Goal: Communication & Community: Answer question/provide support

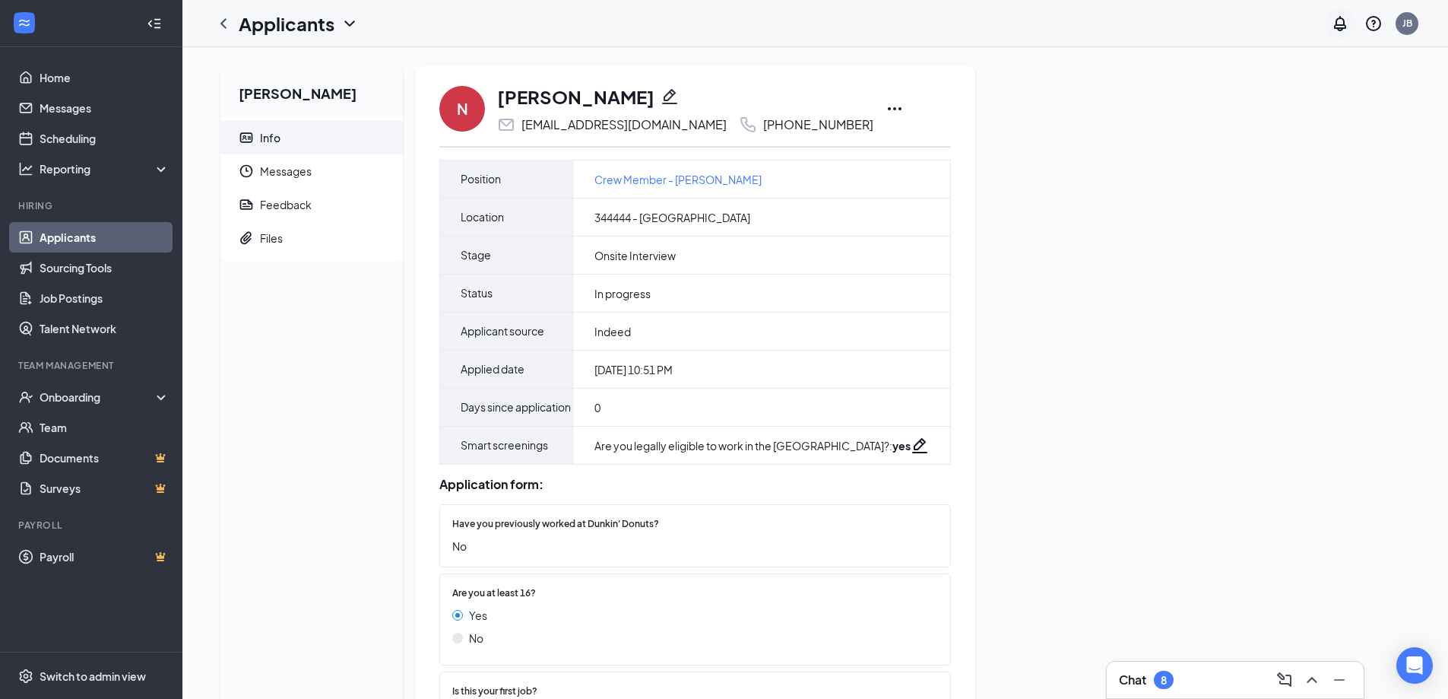
click at [1333, 23] on icon "Notifications" at bounding box center [1340, 23] width 18 height 18
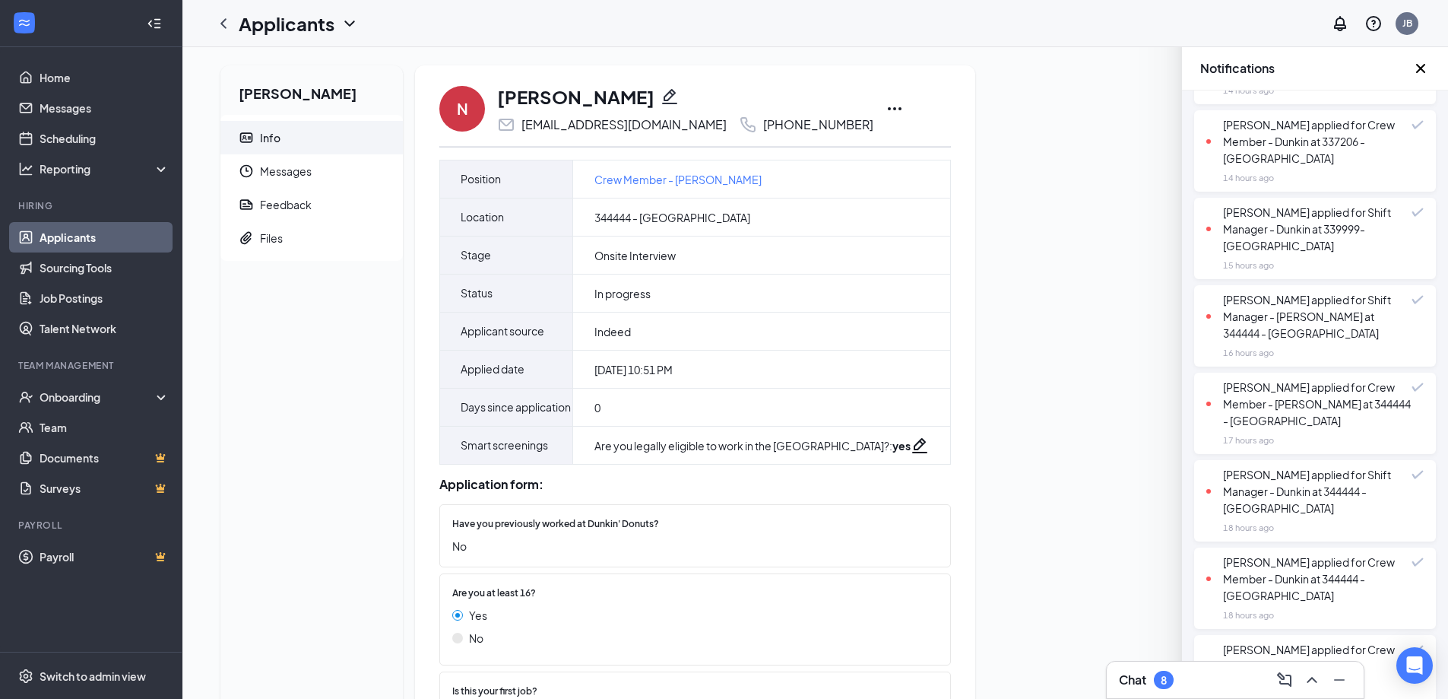
scroll to position [532, 0]
click at [1297, 594] on div "Andre Guzman applied for Crew Member - Dunkin at 344444 - Garfield" at bounding box center [1308, 578] width 205 height 50
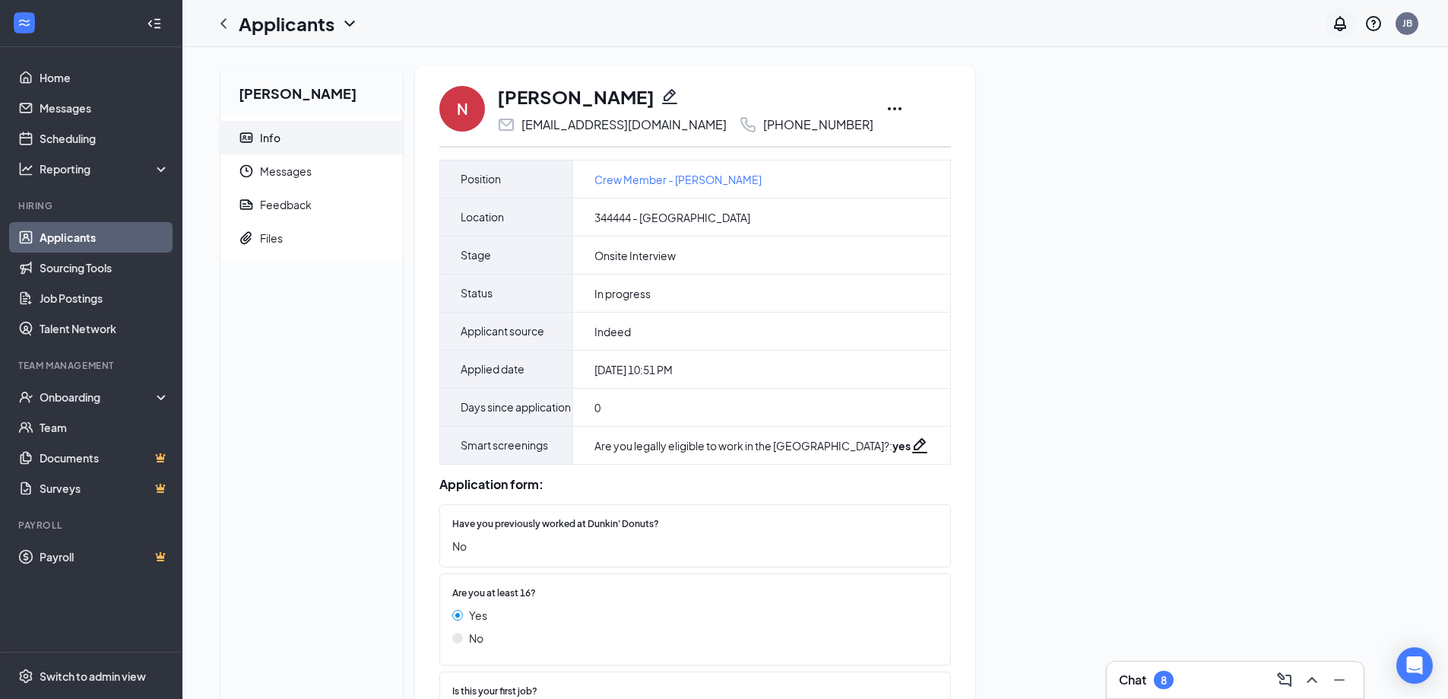
click at [1344, 26] on icon "Notifications" at bounding box center [1340, 23] width 18 height 18
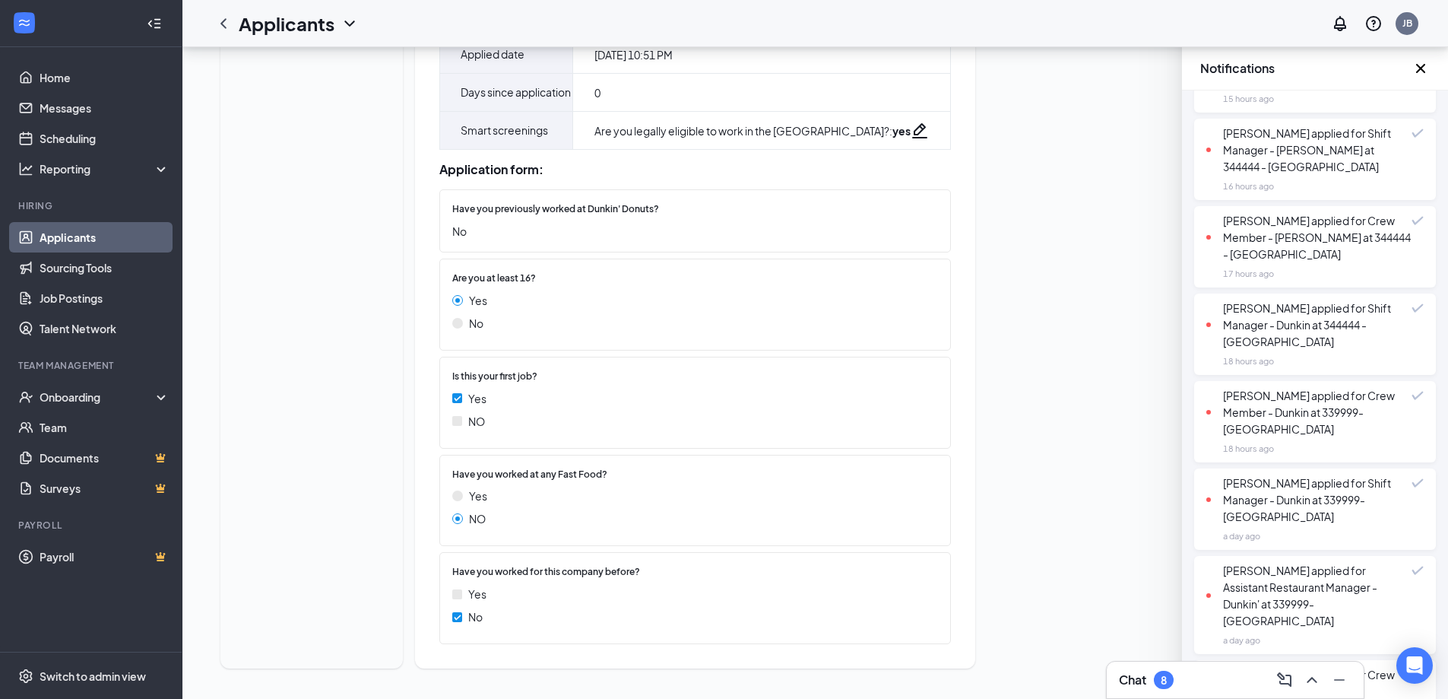
scroll to position [678, 0]
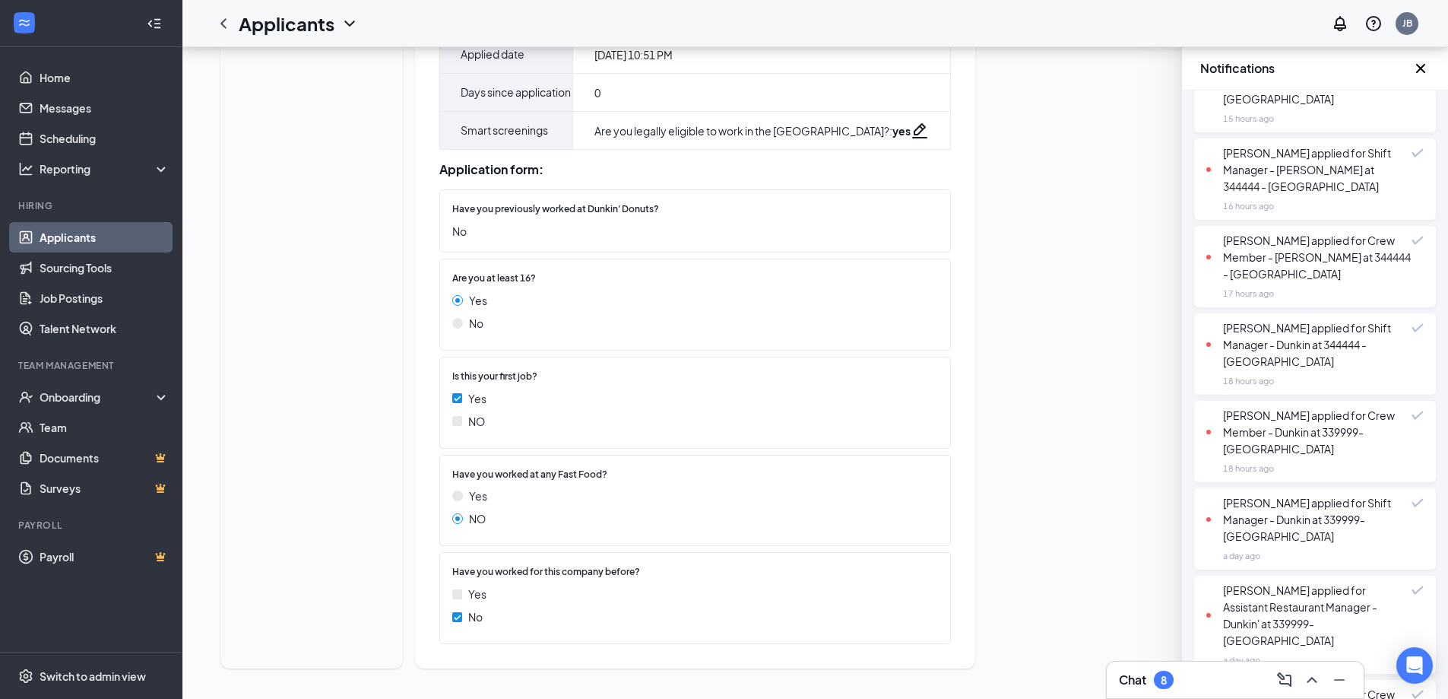
click at [1421, 70] on icon "Cross" at bounding box center [1420, 68] width 9 height 9
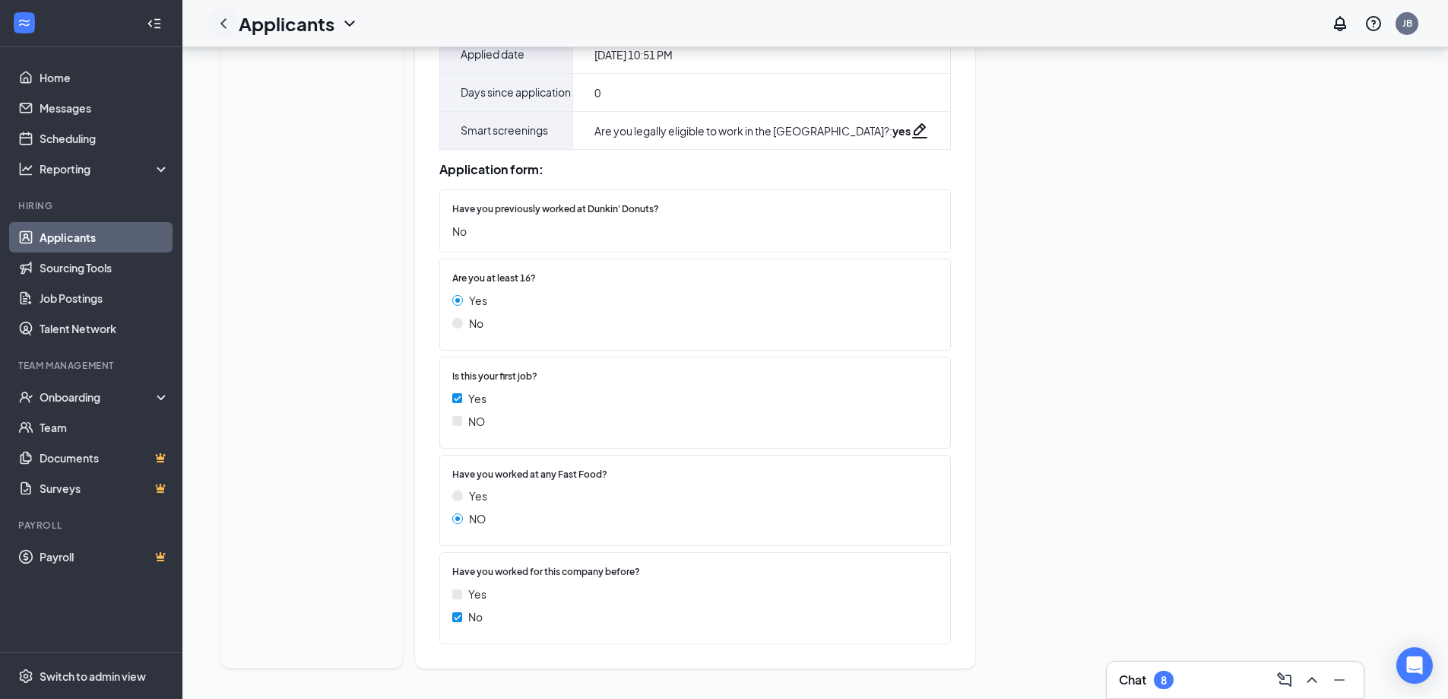
click at [232, 23] on icon "ChevronLeft" at bounding box center [223, 23] width 18 height 18
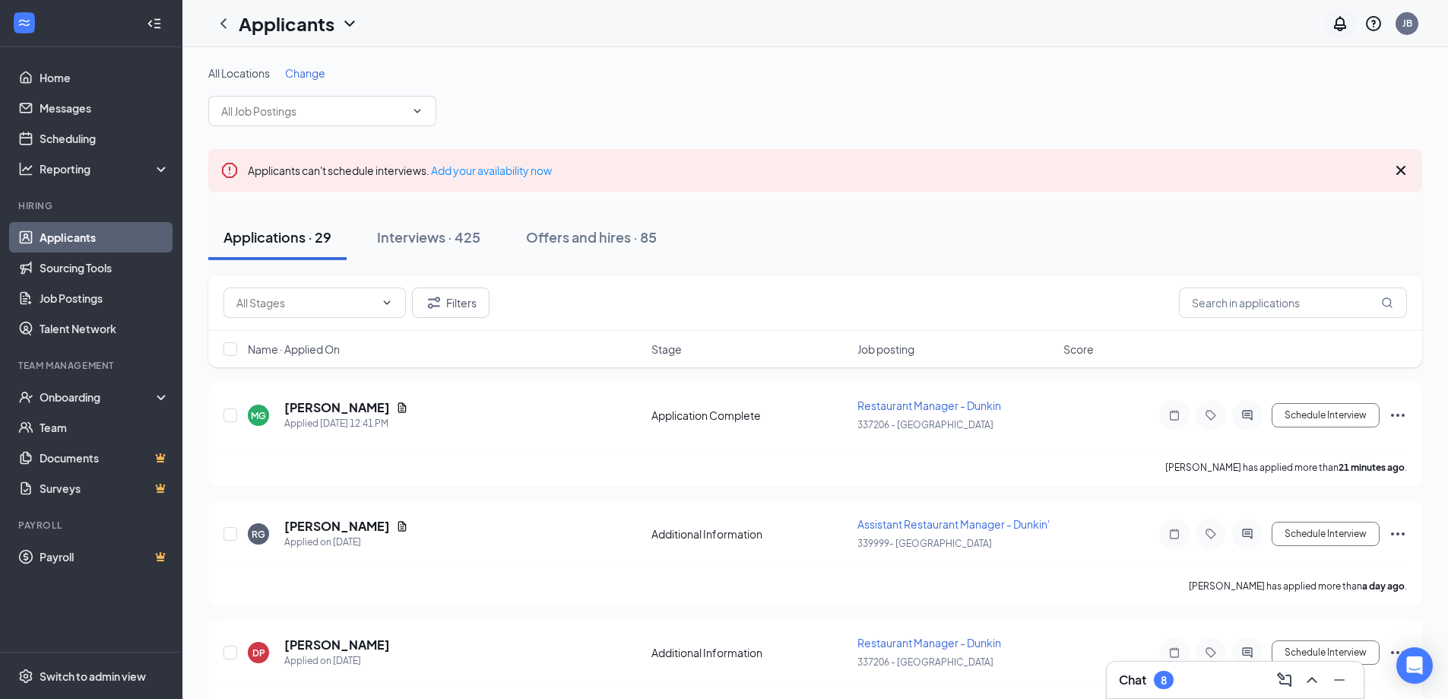
click at [1339, 31] on icon "Notifications" at bounding box center [1340, 23] width 18 height 18
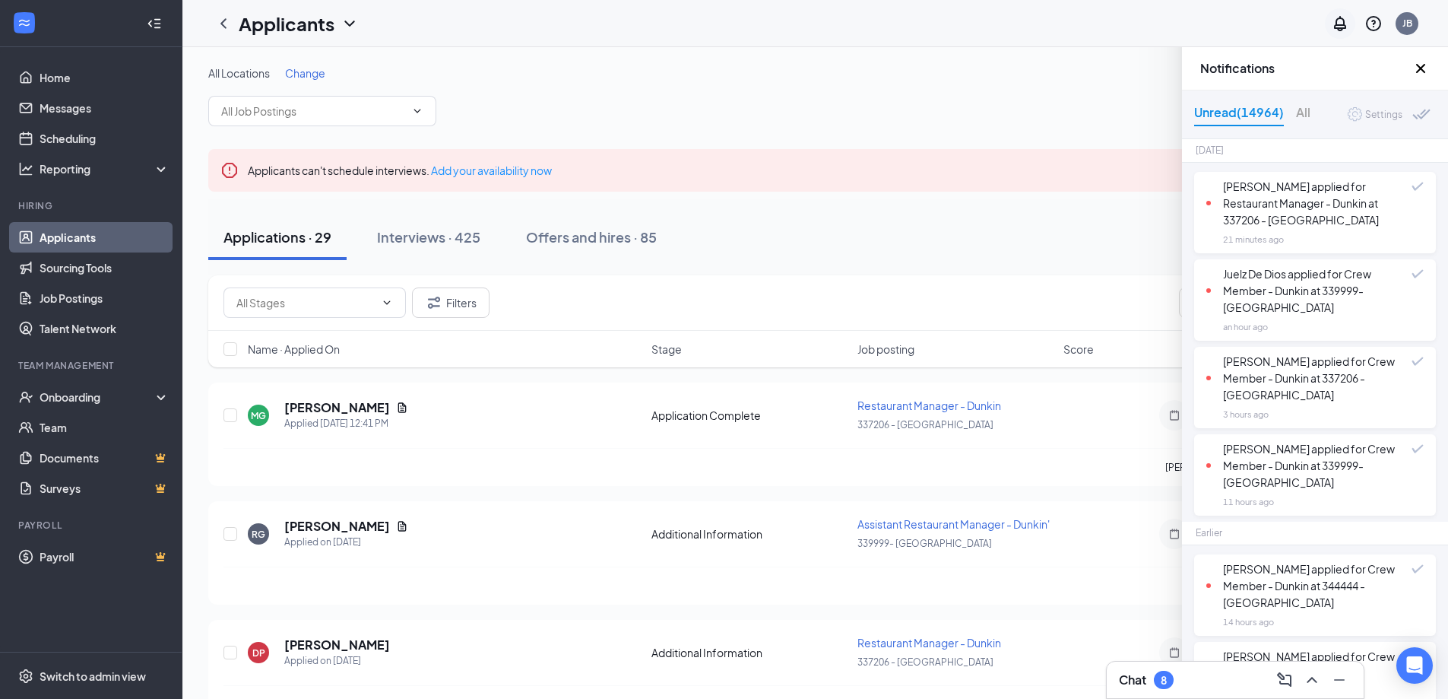
click at [1339, 31] on icon "Notifications" at bounding box center [1340, 23] width 18 height 18
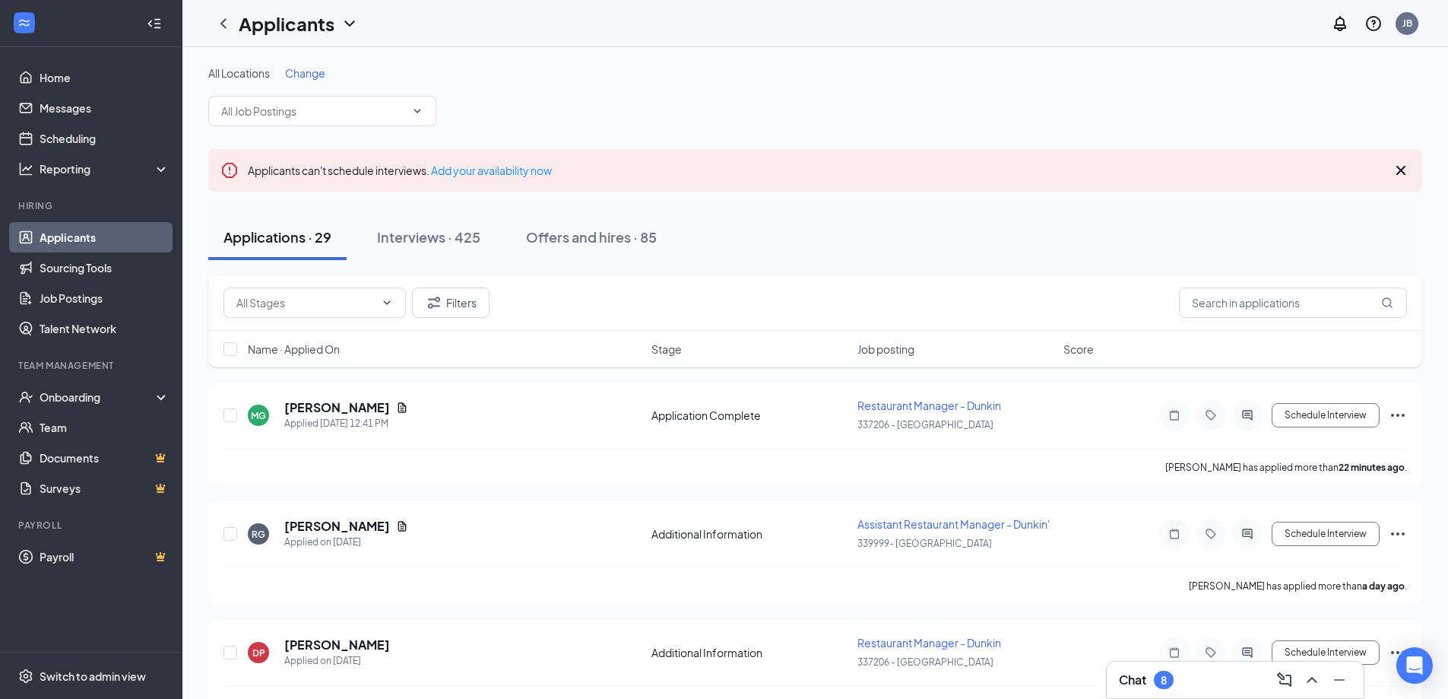
click at [870, 347] on span "Job posting" at bounding box center [885, 348] width 57 height 15
click at [917, 347] on div "Job posting" at bounding box center [955, 348] width 197 height 15
click at [1336, 33] on div at bounding box center [1340, 23] width 30 height 30
click at [1337, 26] on icon "Notifications" at bounding box center [1340, 23] width 18 height 18
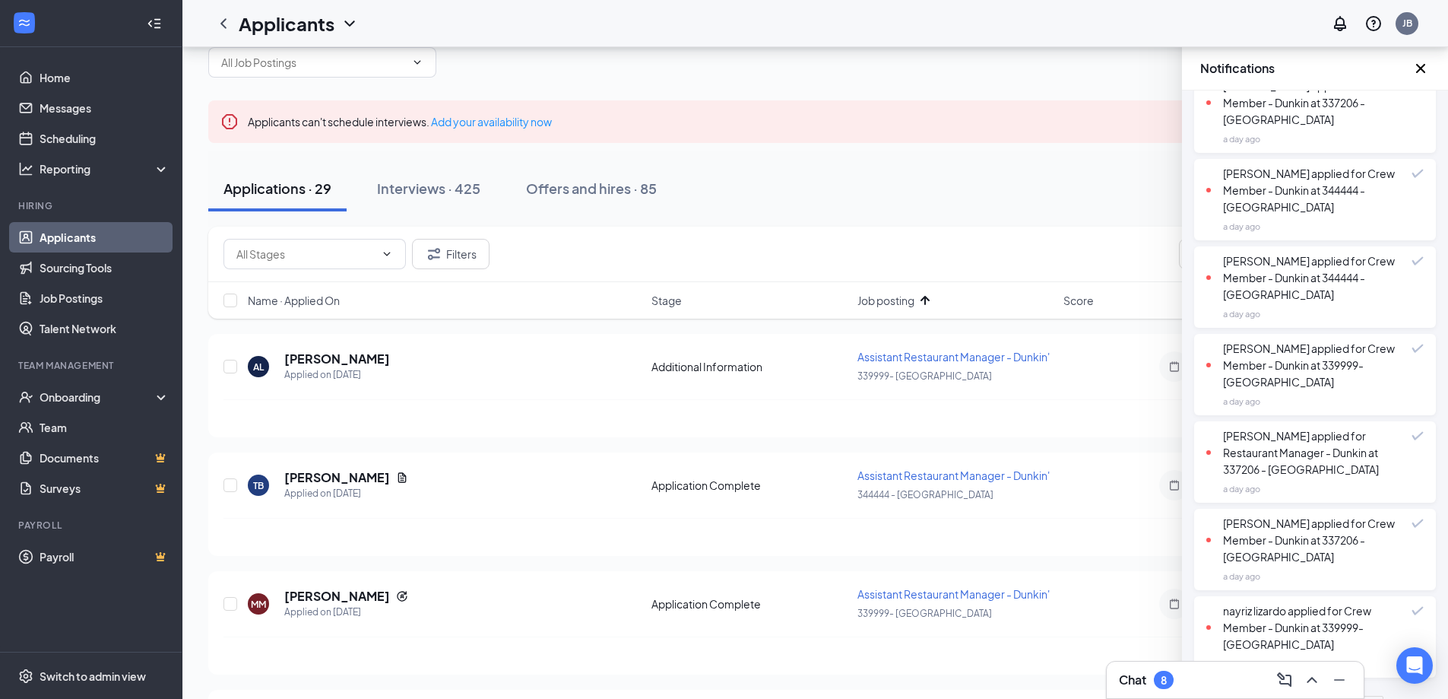
scroll to position [76, 0]
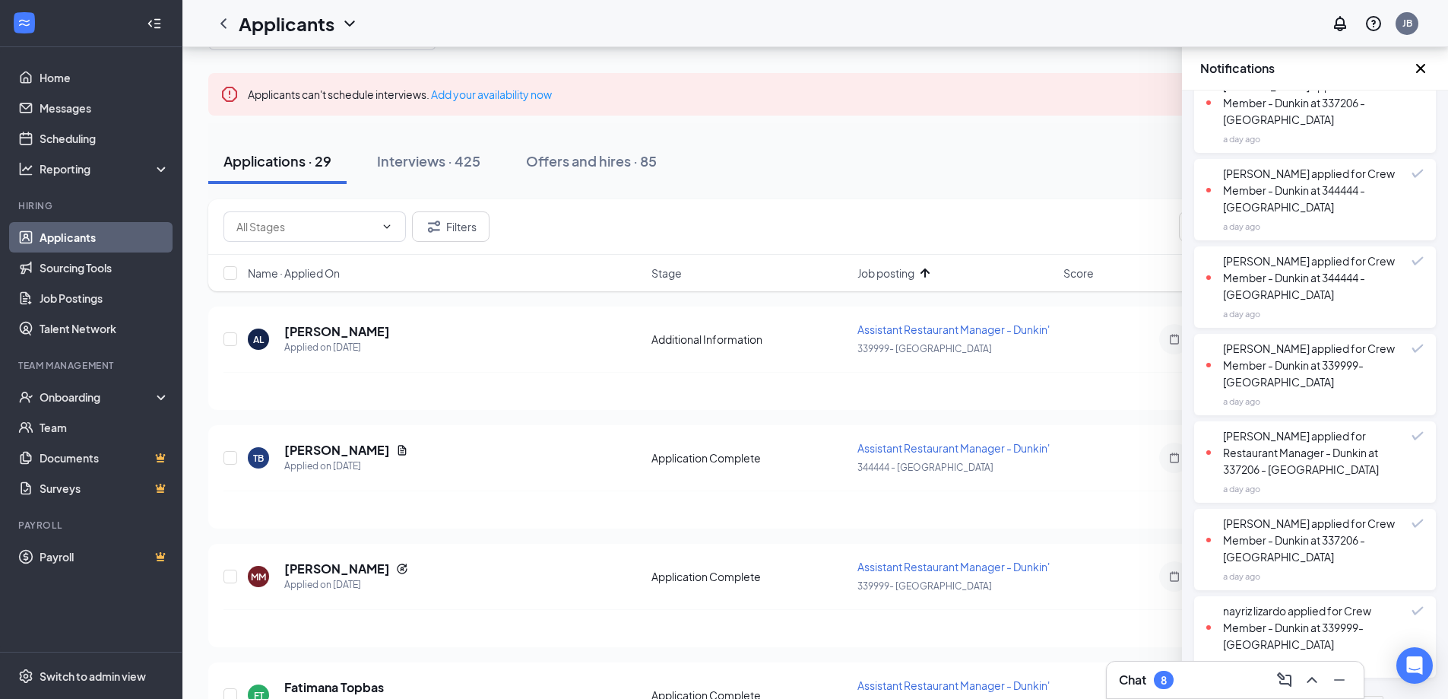
click at [1171, 678] on div "8" at bounding box center [1164, 679] width 20 height 18
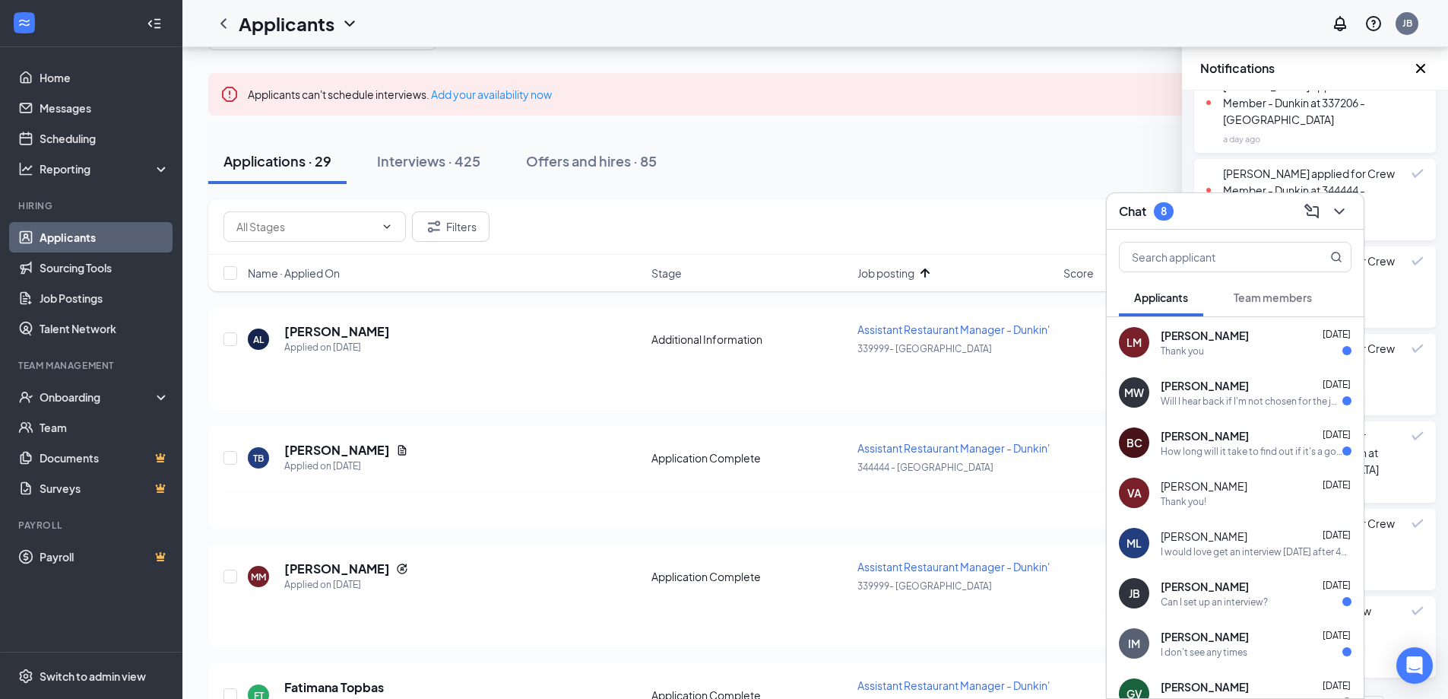
click at [1258, 398] on div "Will I hear back if I'm not chosen for the job?" at bounding box center [1252, 400] width 182 height 13
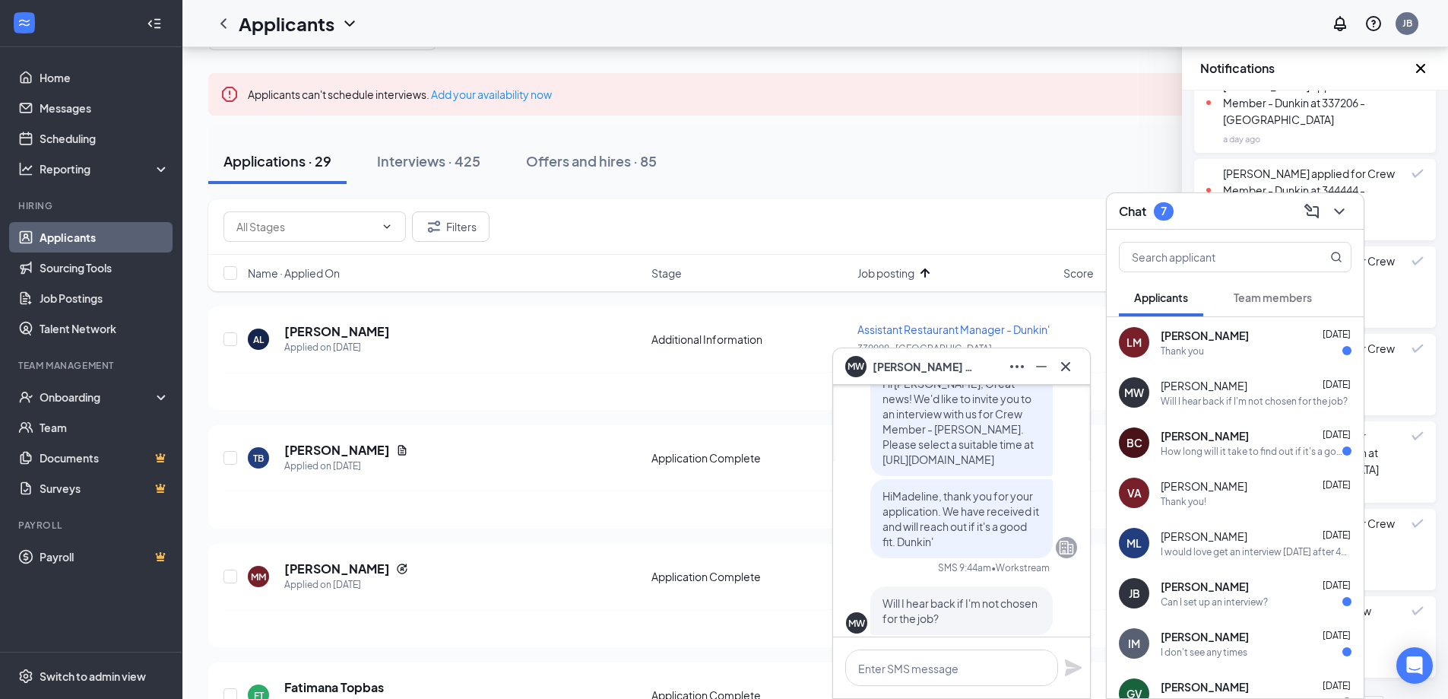
scroll to position [0, 0]
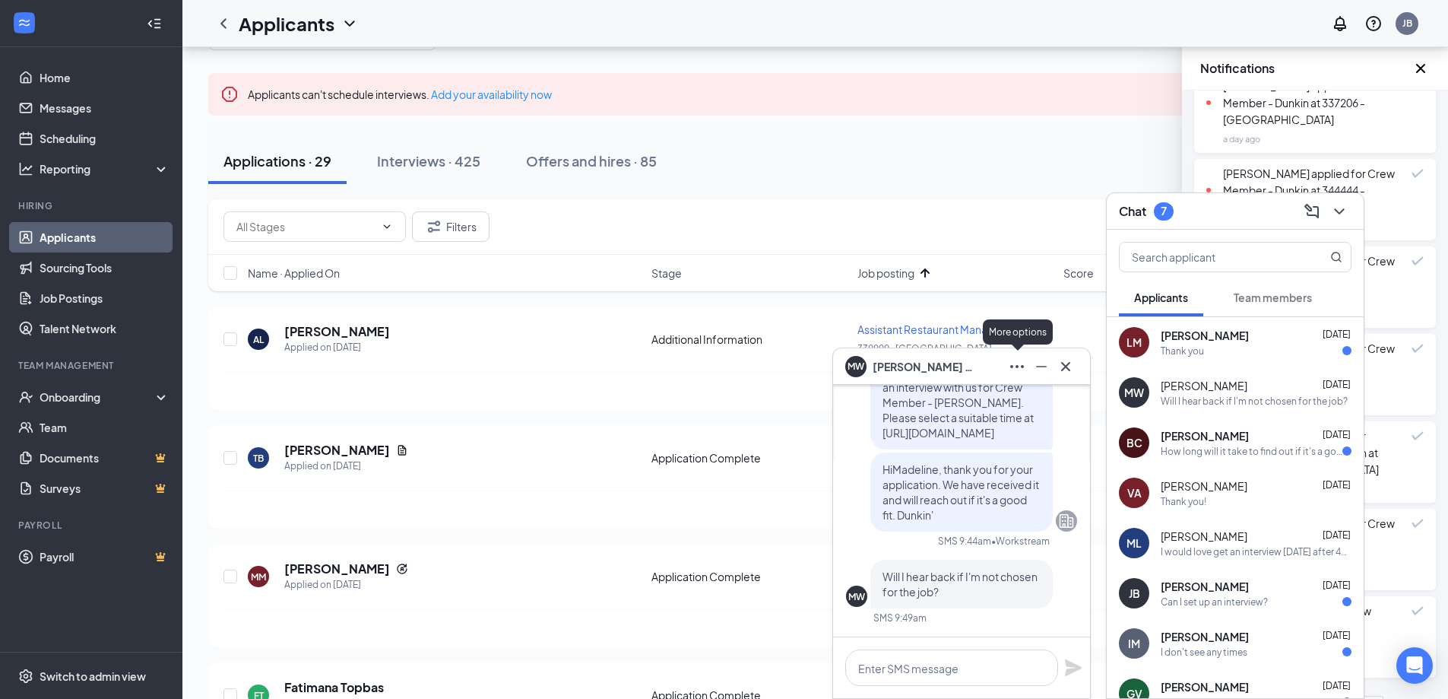
click at [1014, 359] on icon "Ellipses" at bounding box center [1017, 366] width 18 height 18
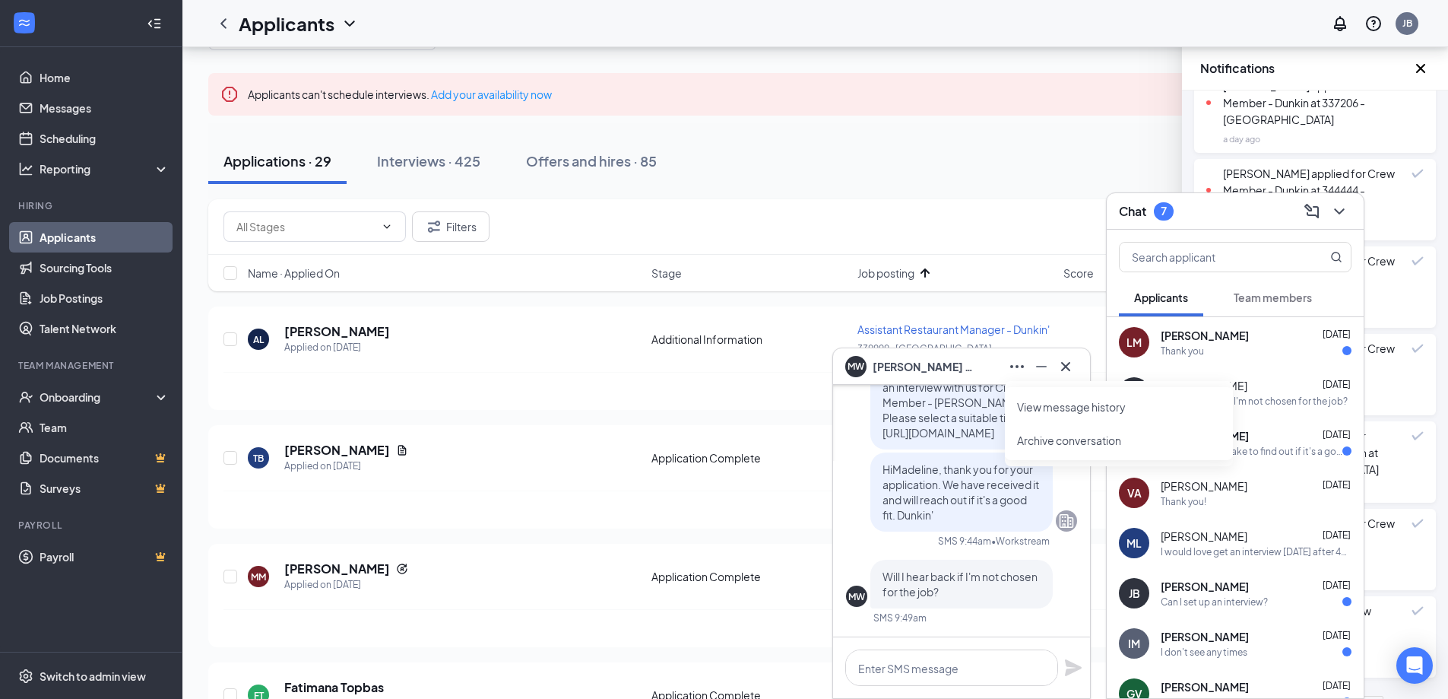
click at [1061, 399] on link "View message history" at bounding box center [1119, 406] width 204 height 15
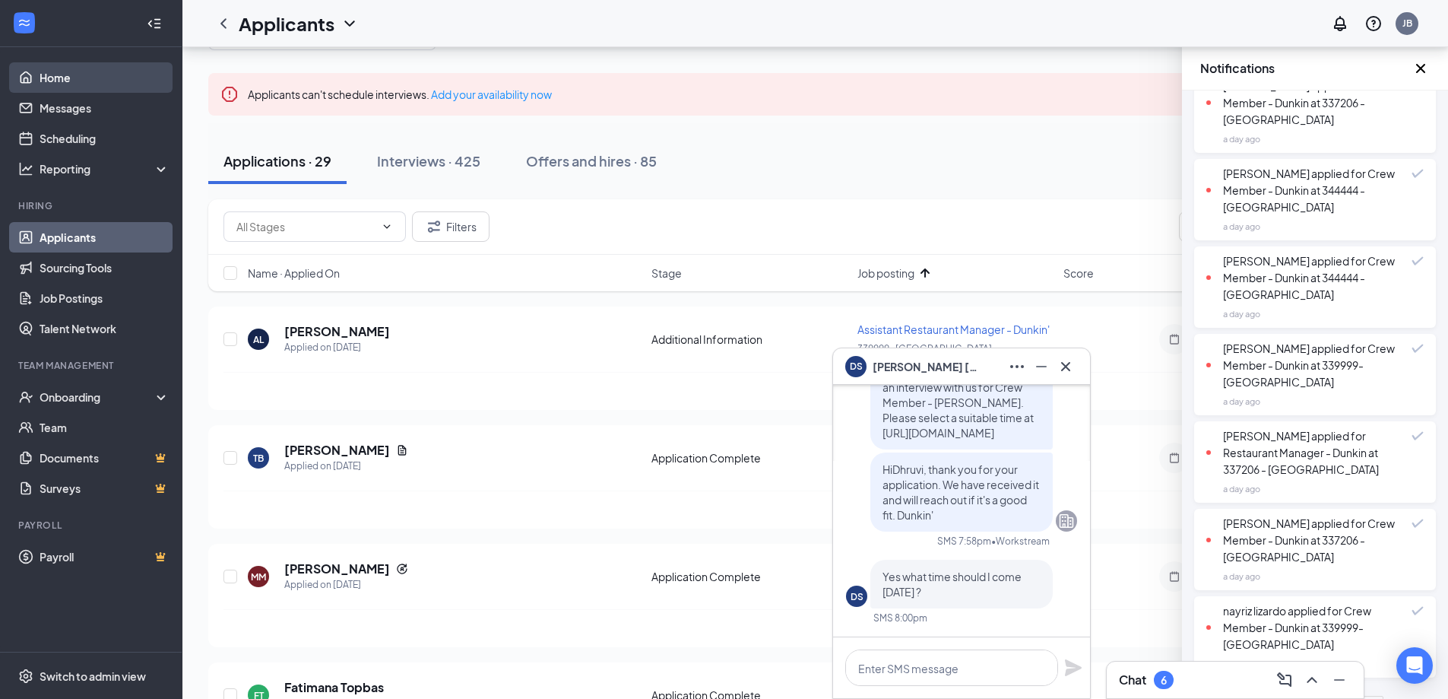
click at [71, 72] on link "Home" at bounding box center [105, 77] width 130 height 30
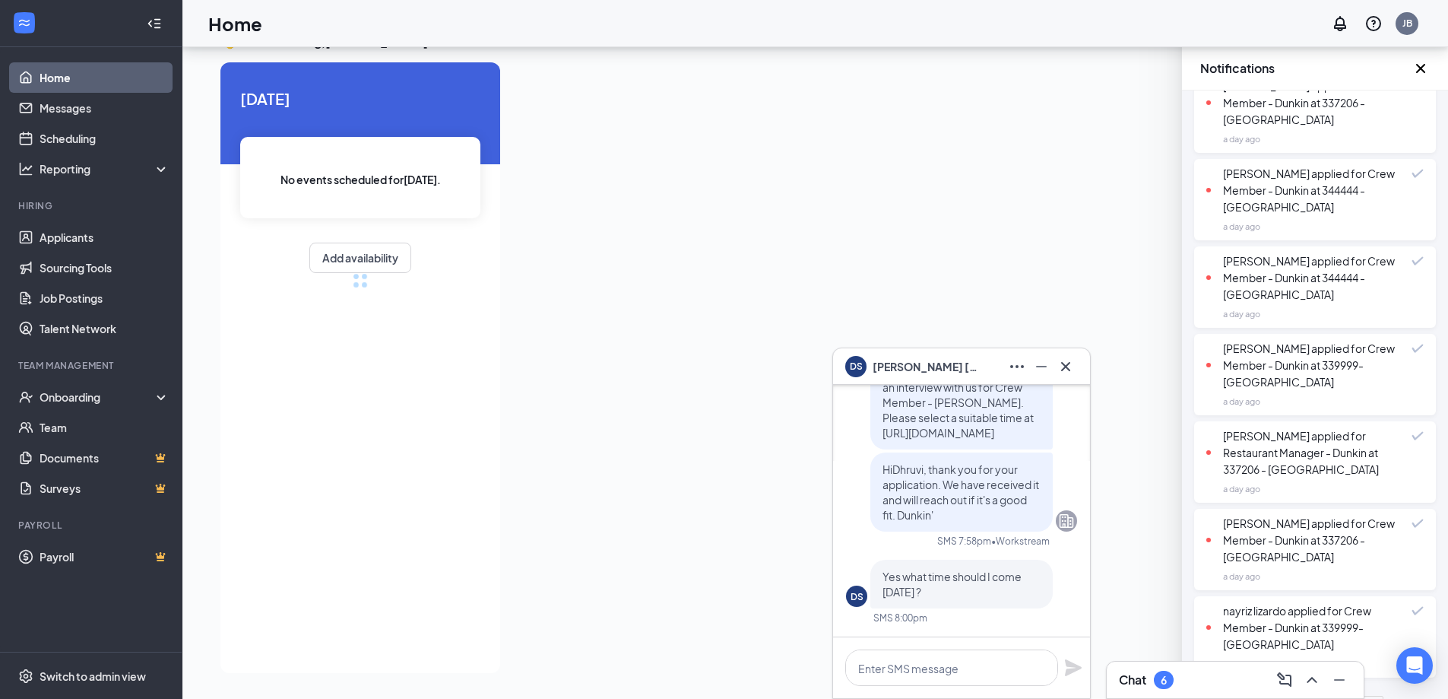
scroll to position [32, 0]
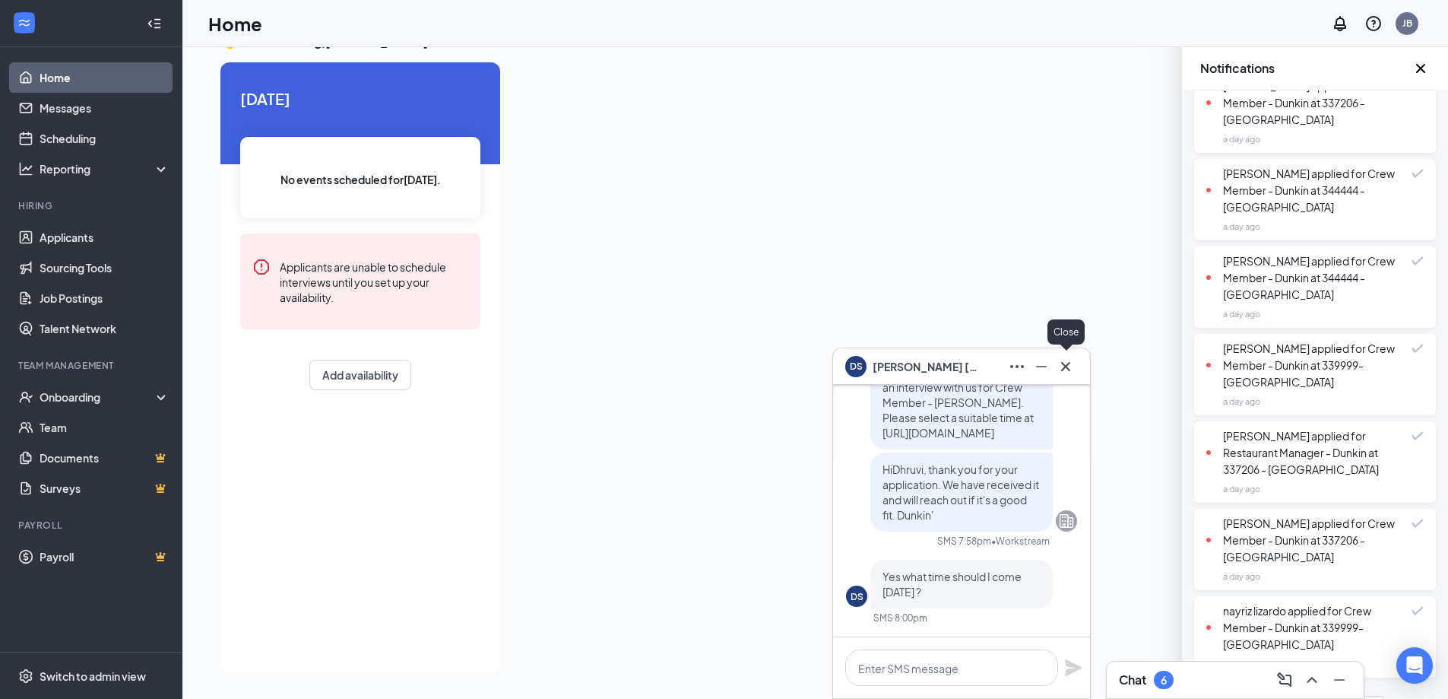
click at [1067, 370] on icon "Cross" at bounding box center [1065, 366] width 18 height 18
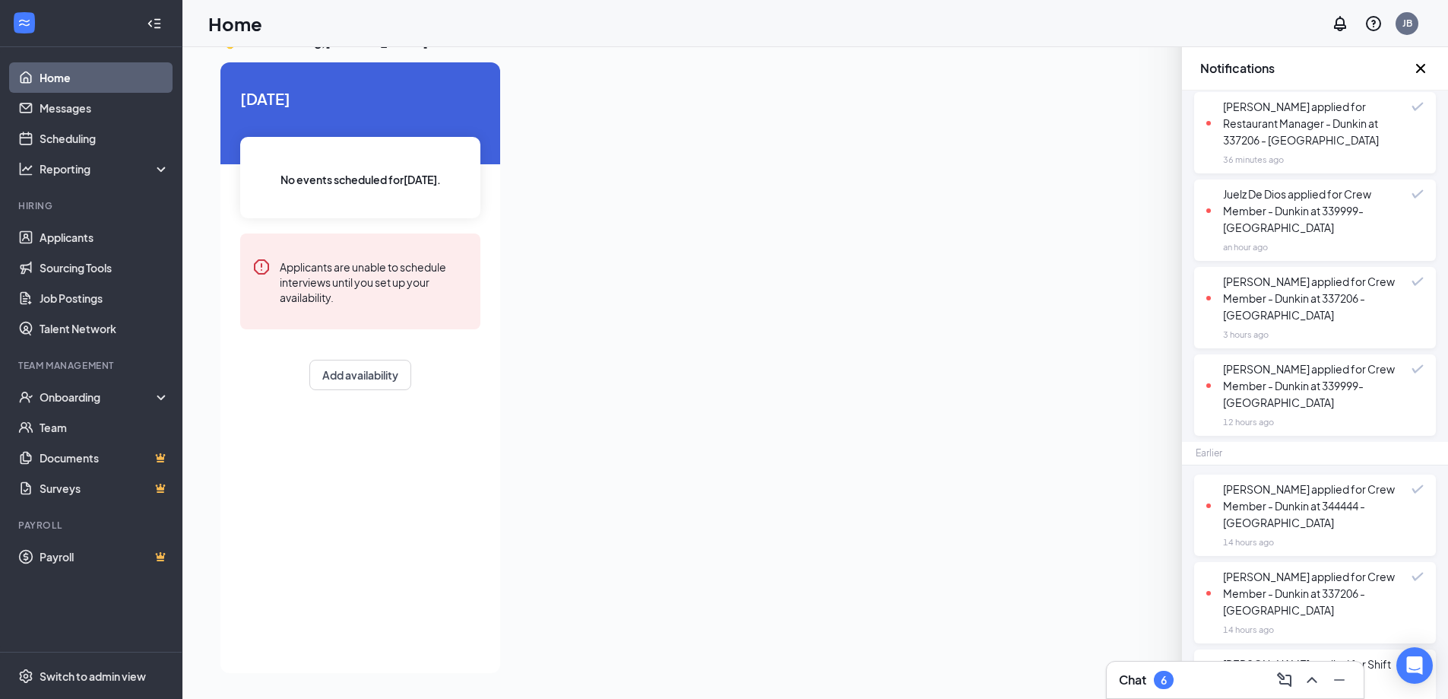
scroll to position [0, 0]
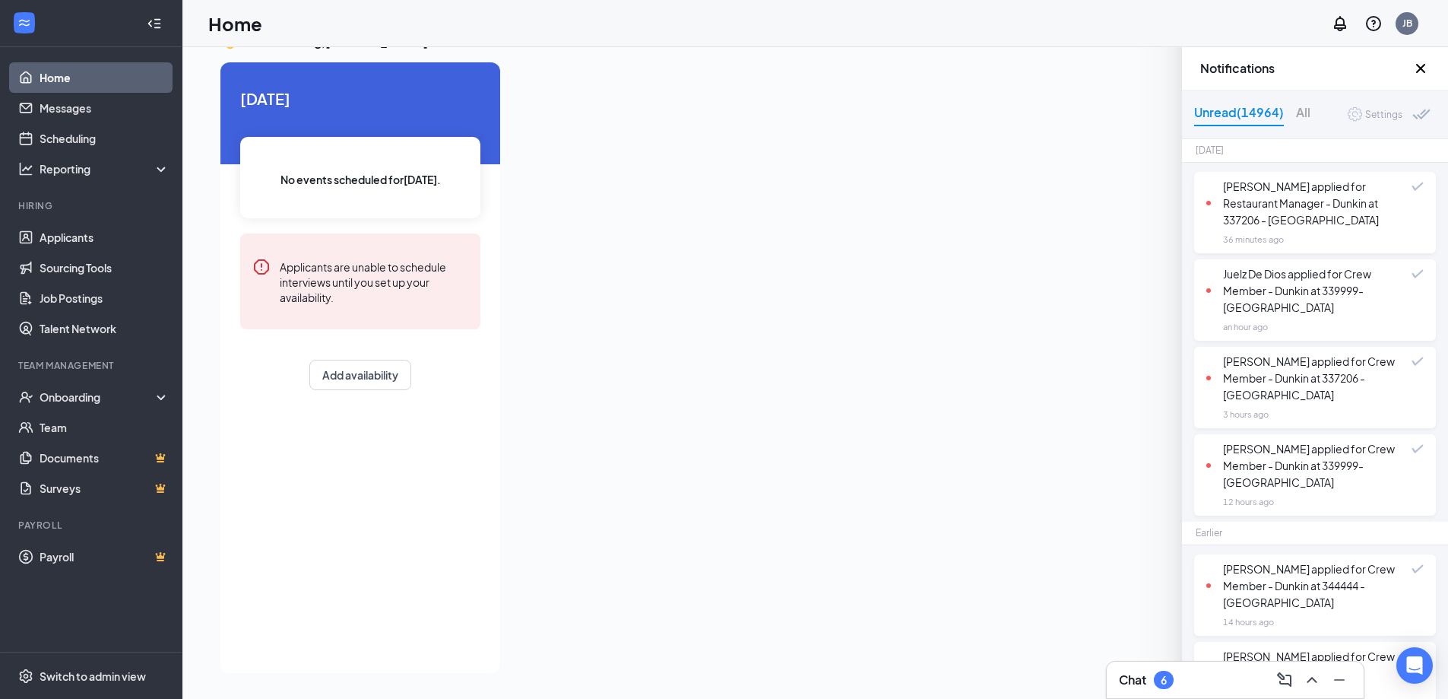
click at [746, 249] on div at bounding box center [937, 362] width 851 height 601
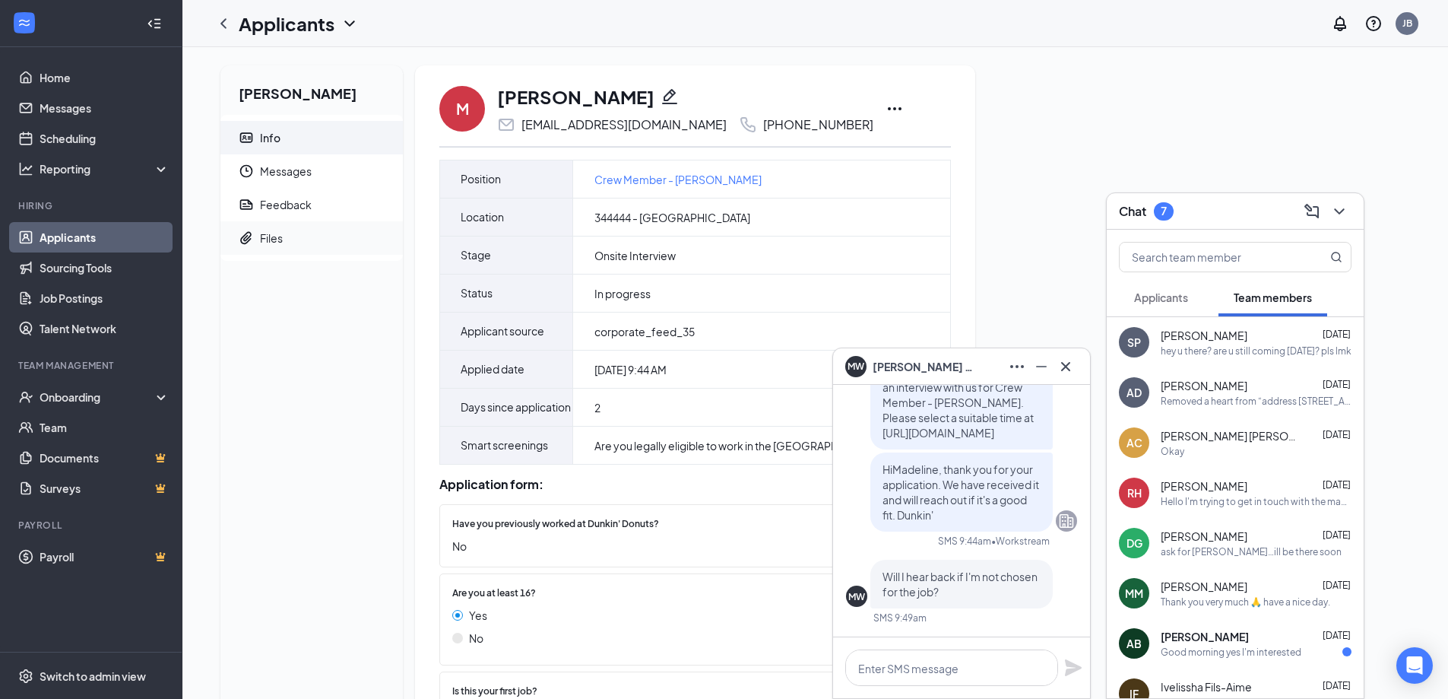
click at [272, 241] on div "Files" at bounding box center [271, 237] width 23 height 15
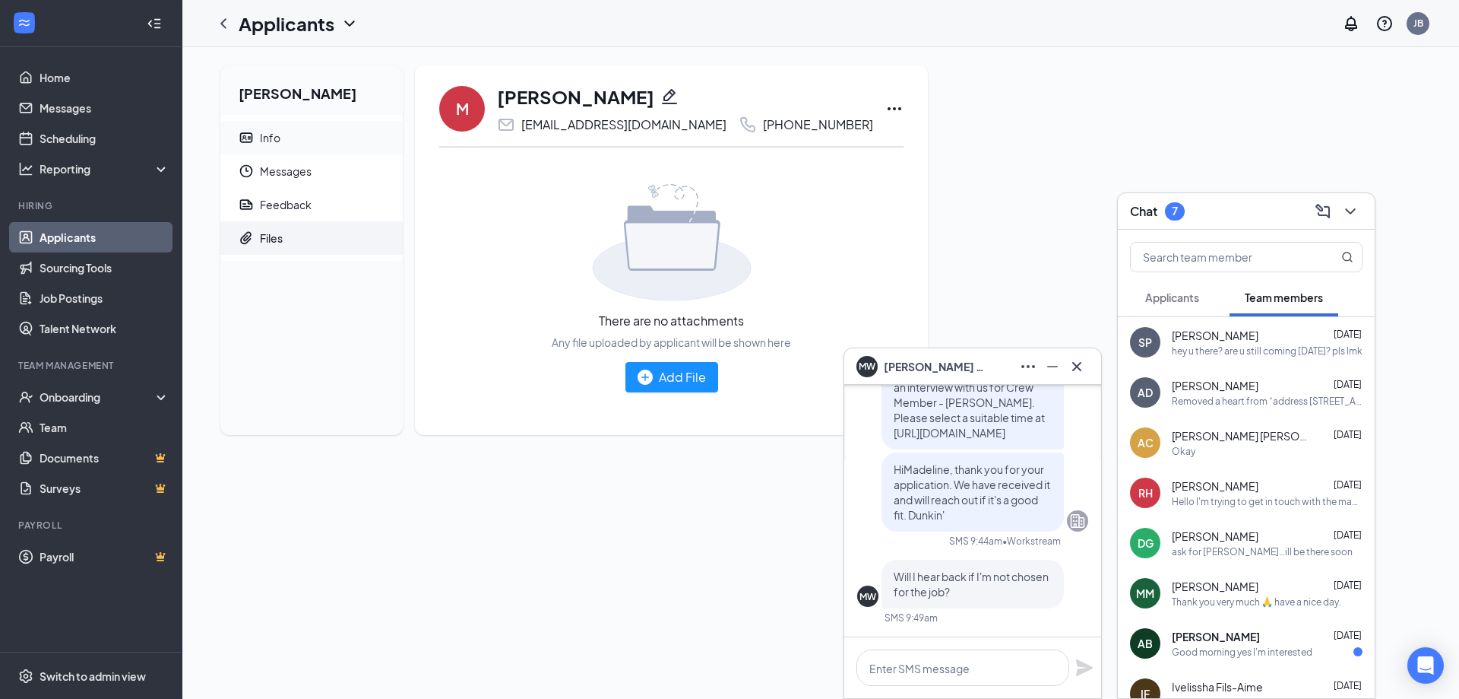
click at [268, 147] on span "Info" at bounding box center [325, 137] width 131 height 33
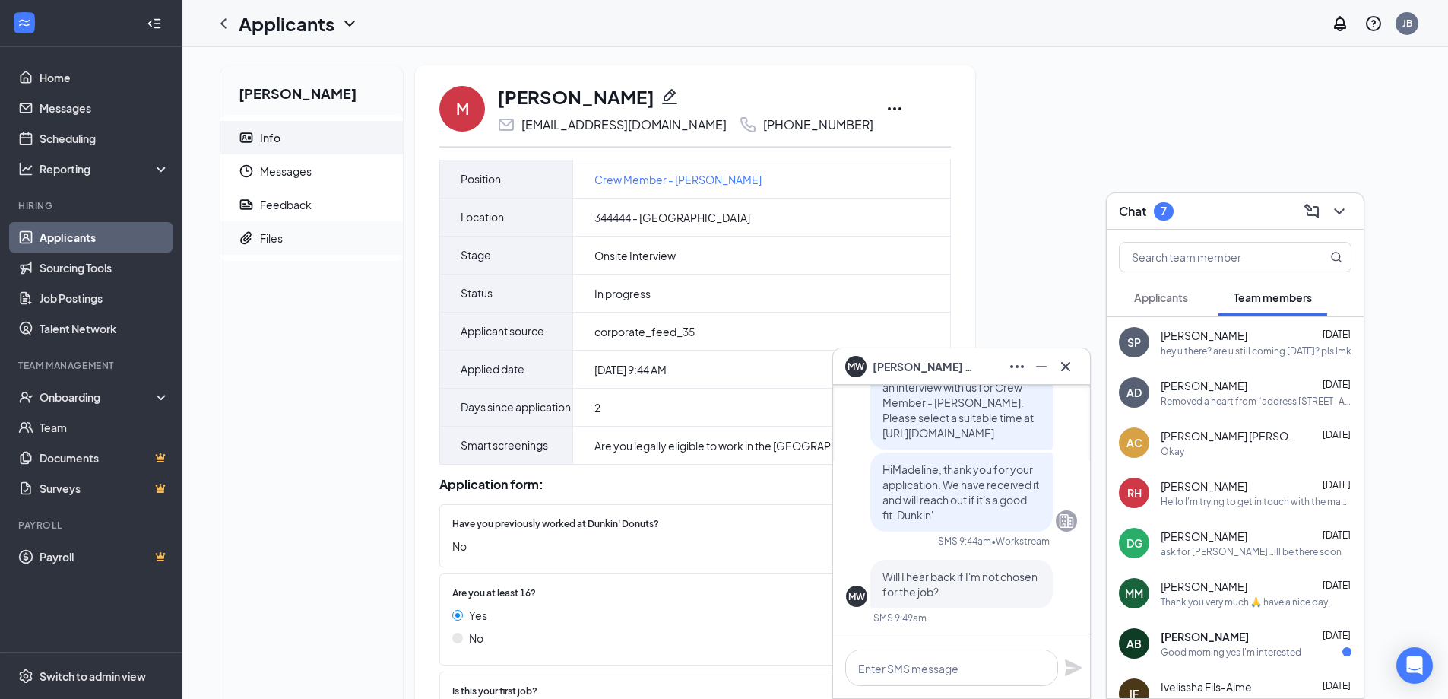
click at [280, 247] on span "Files" at bounding box center [325, 237] width 131 height 33
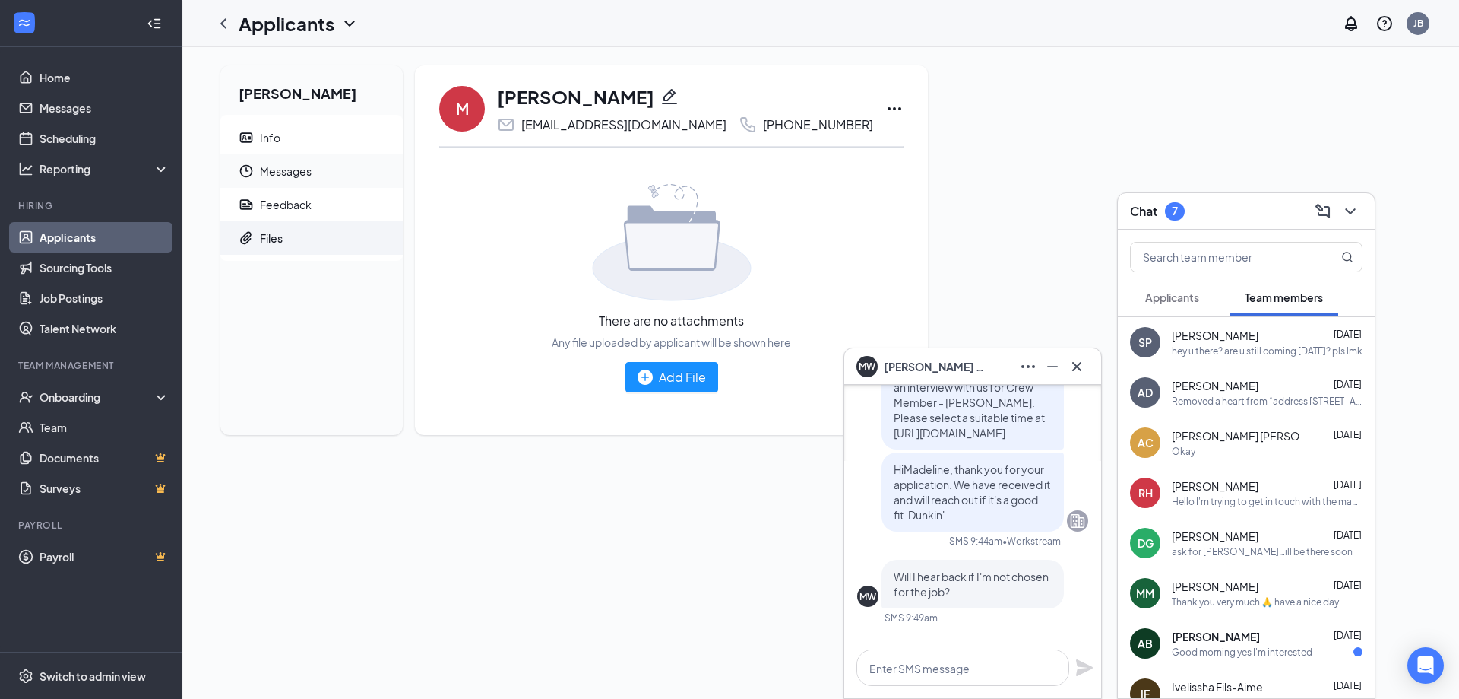
click at [271, 173] on span "Messages" at bounding box center [325, 170] width 131 height 33
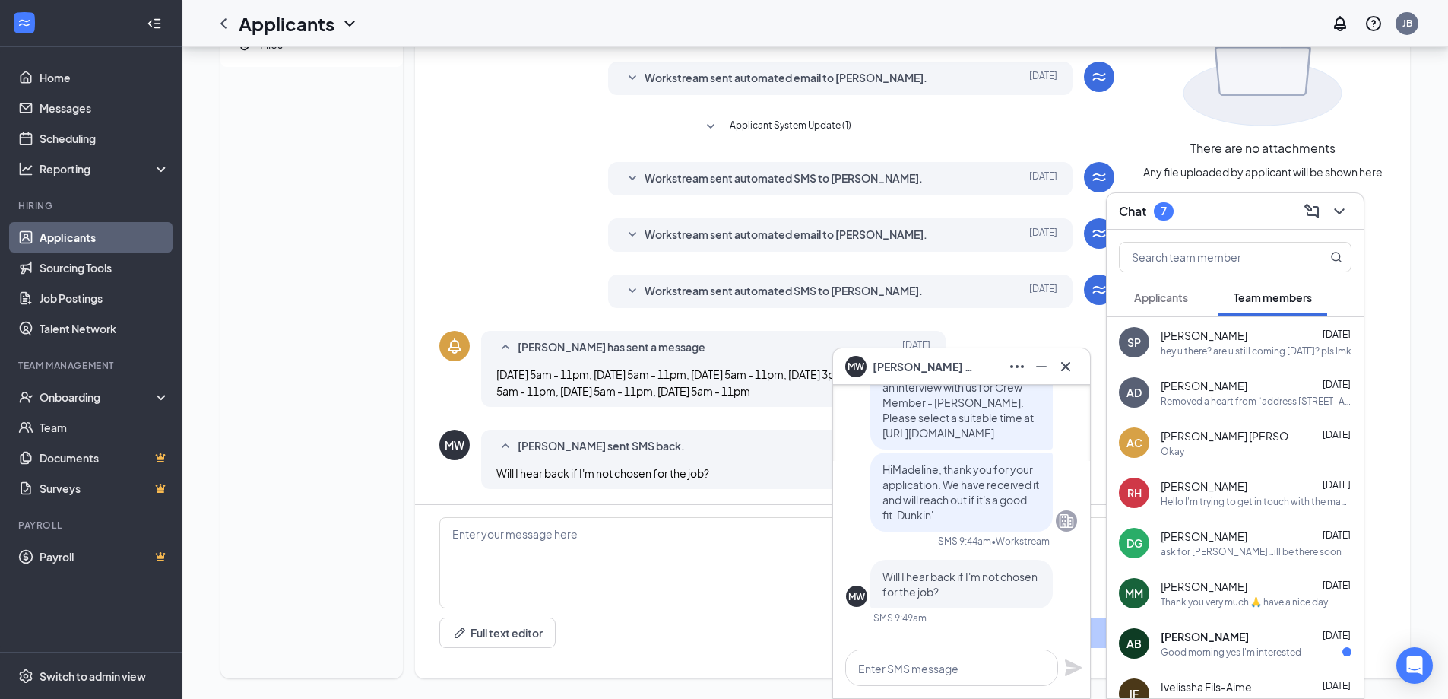
scroll to position [204, 0]
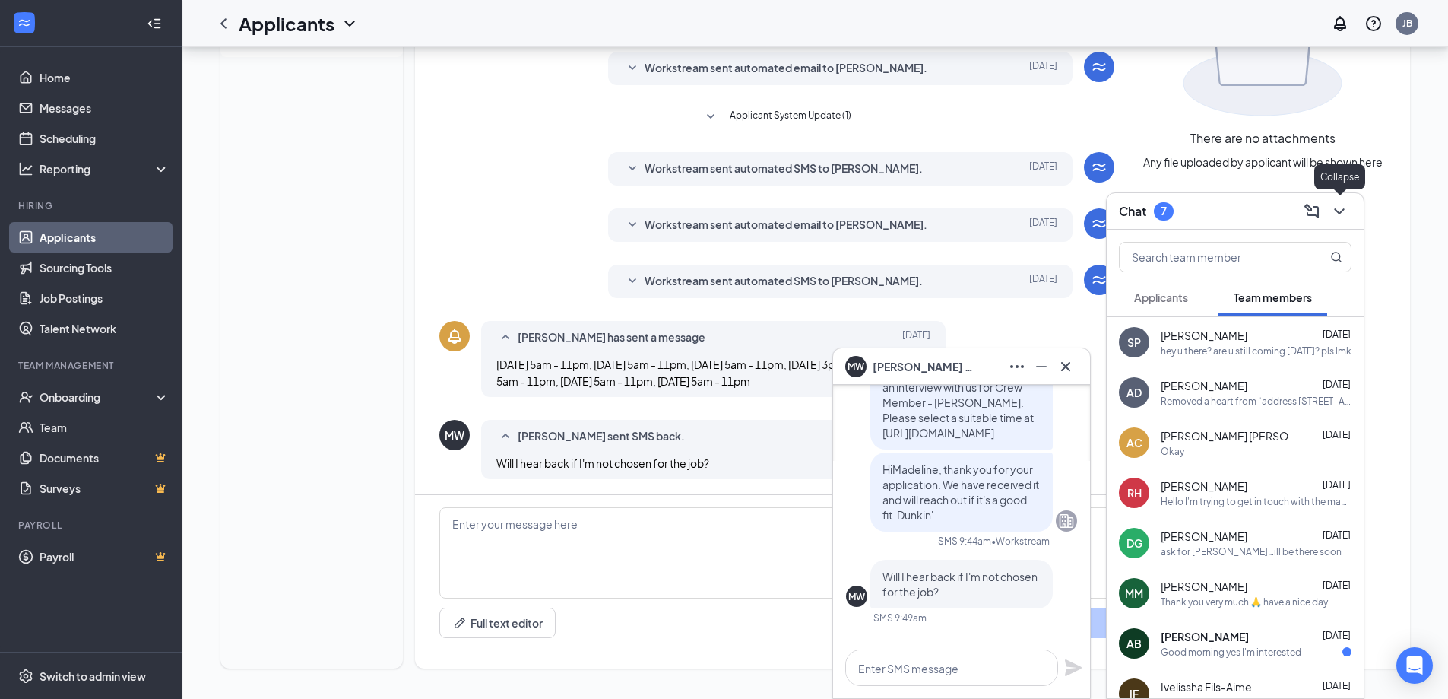
click at [1347, 207] on icon "ChevronDown" at bounding box center [1339, 211] width 18 height 18
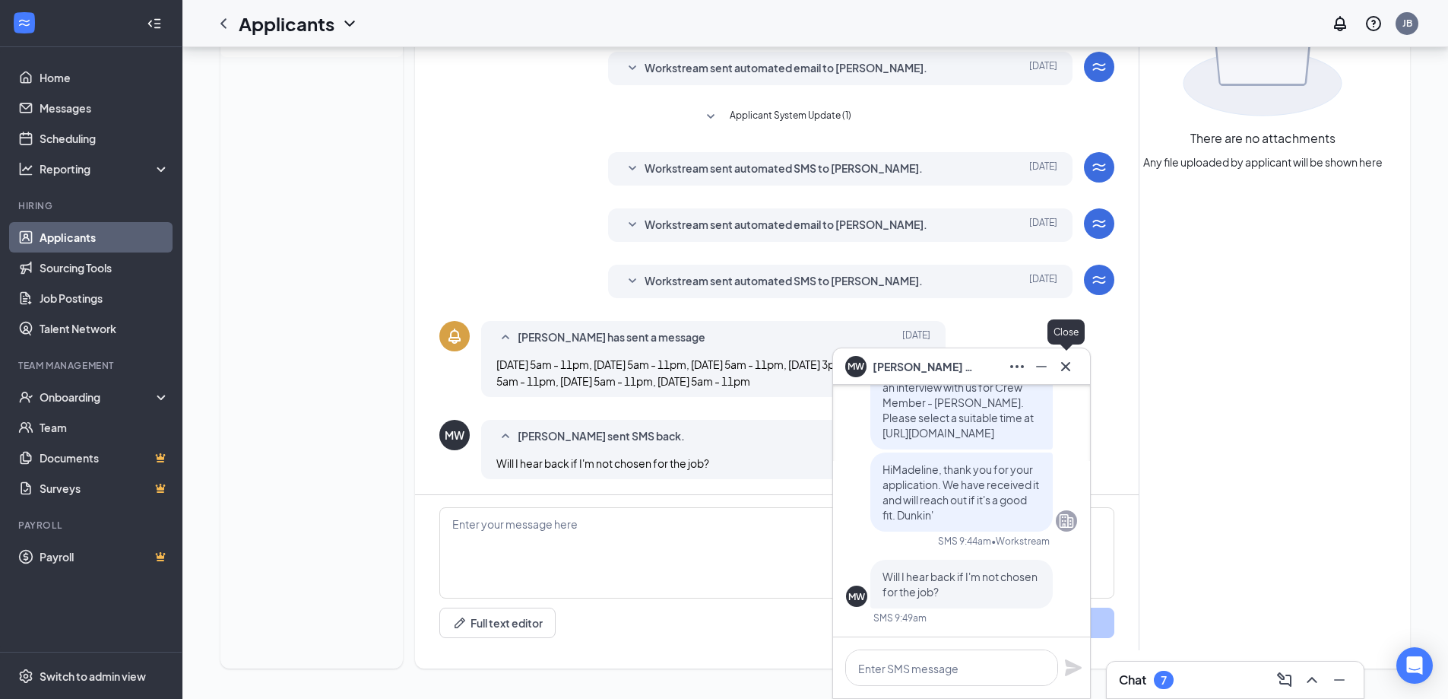
click at [1069, 372] on icon "Cross" at bounding box center [1065, 366] width 18 height 18
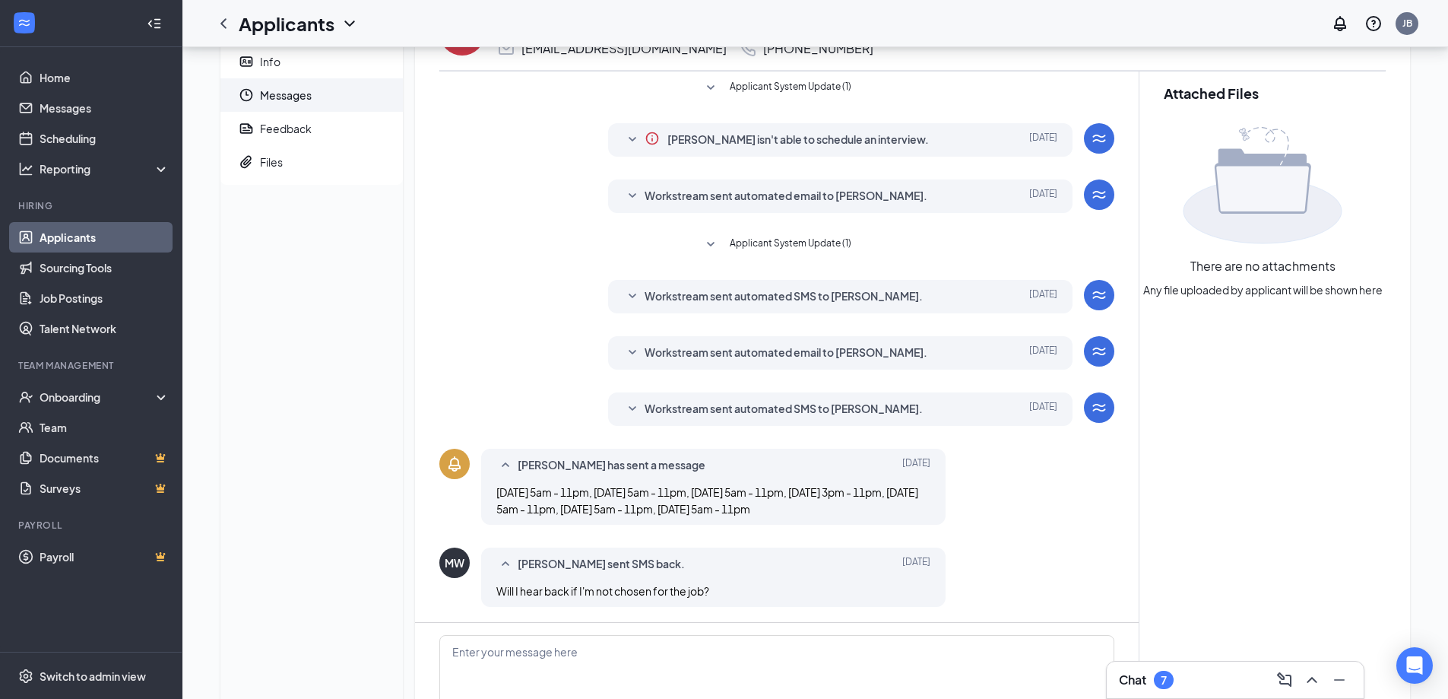
scroll to position [0, 0]
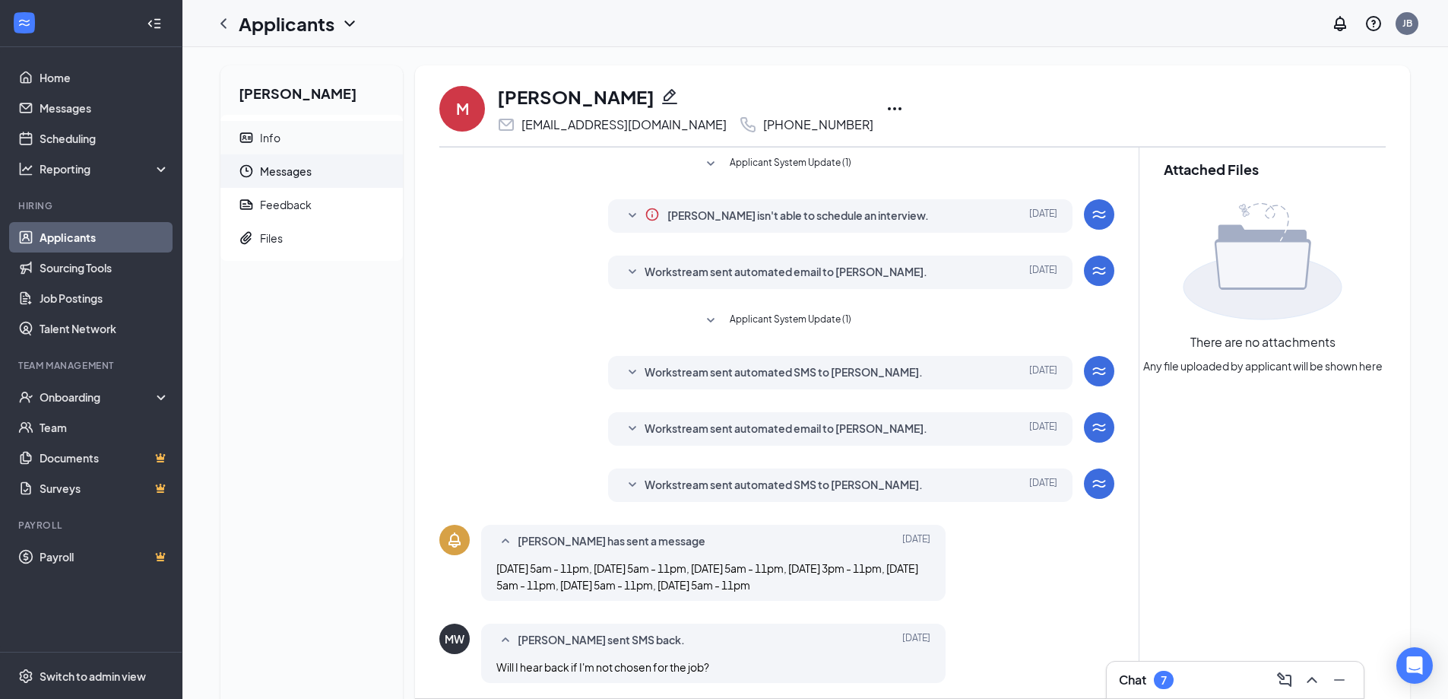
click at [256, 133] on li "Info" at bounding box center [311, 137] width 182 height 33
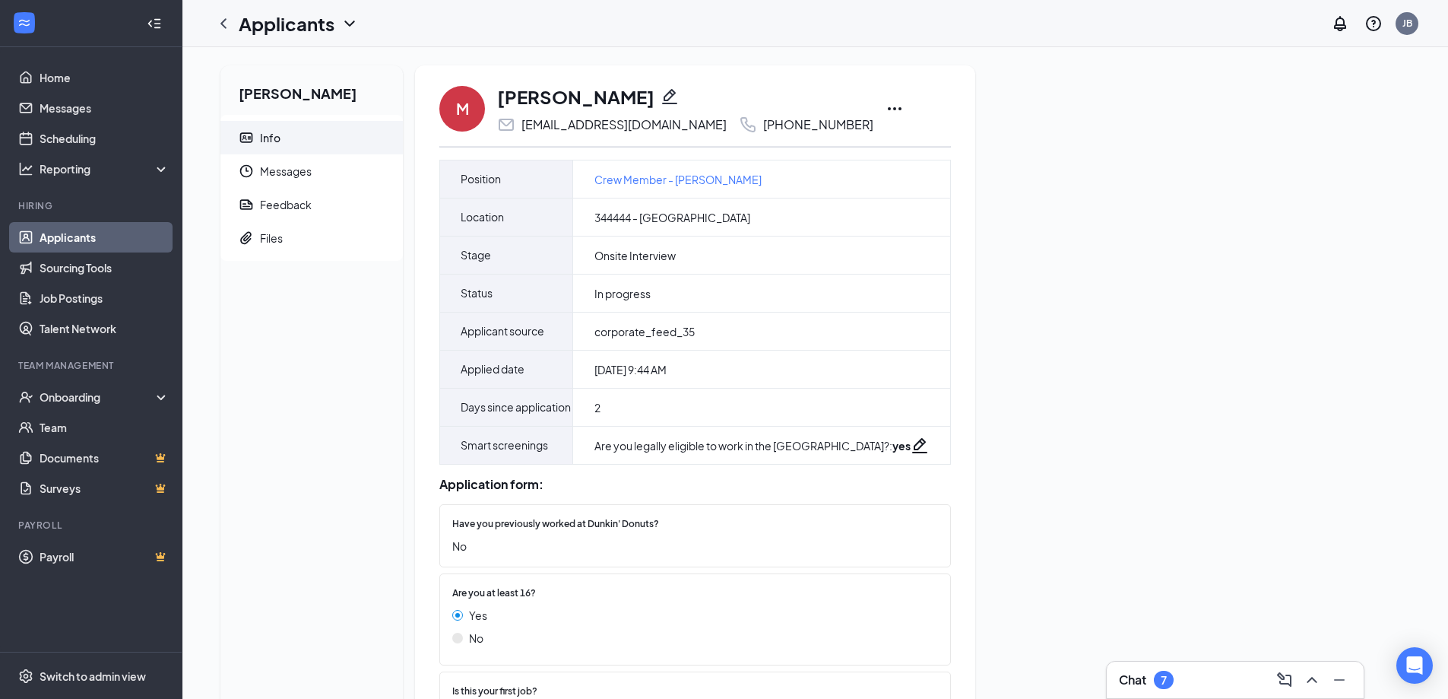
click at [1018, 325] on div "Madeline Wrag Info Messages Feedback Files M Madeline Wrag madelinewrag@gmail.c…" at bounding box center [815, 530] width 1214 height 930
click at [289, 173] on span "Messages" at bounding box center [325, 170] width 131 height 33
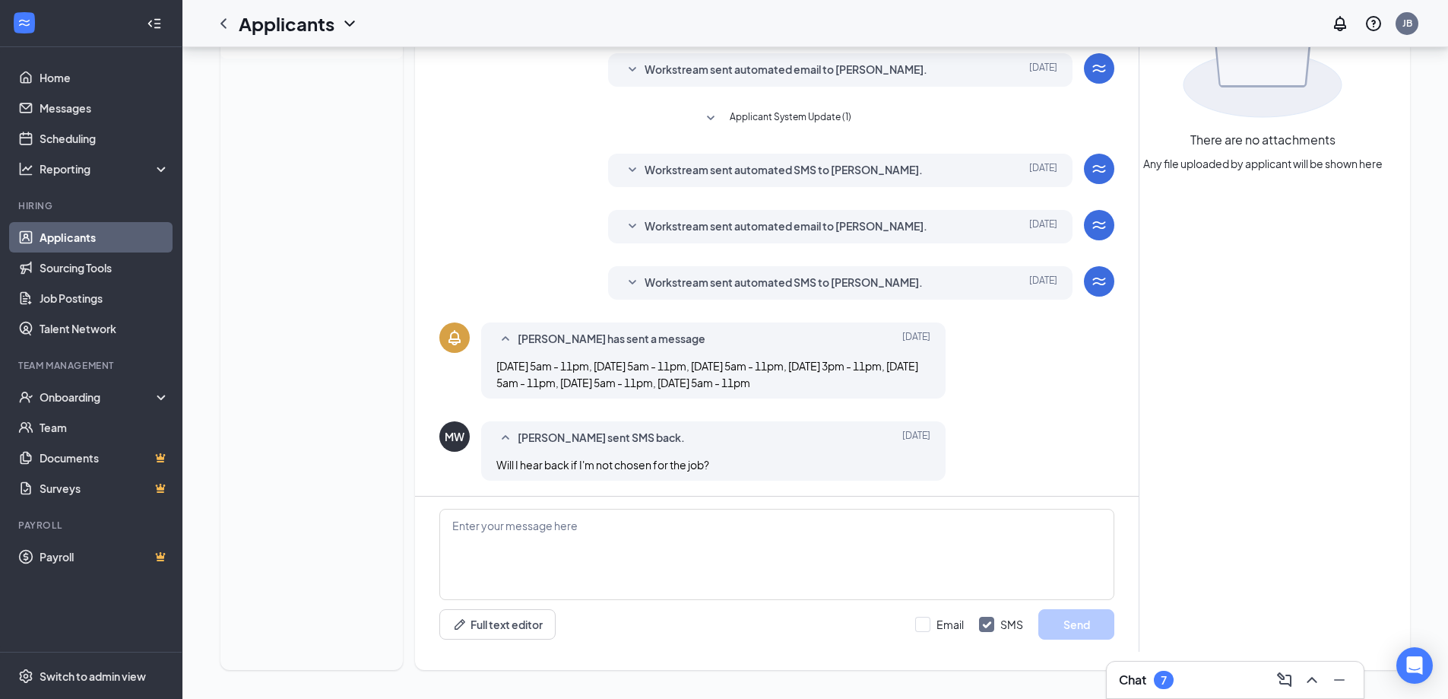
scroll to position [204, 0]
click at [393, 225] on div "Madeline Wrag Info Messages Feedback Files" at bounding box center [311, 265] width 182 height 806
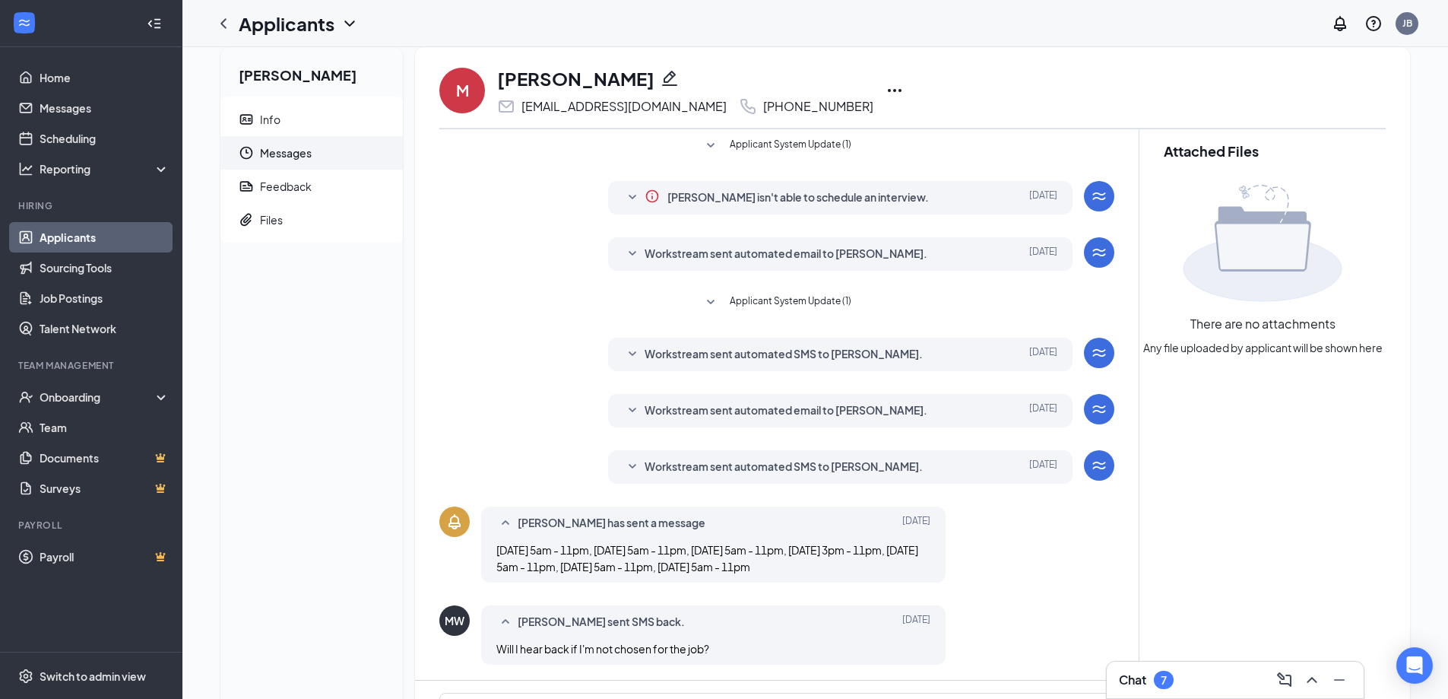
scroll to position [0, 0]
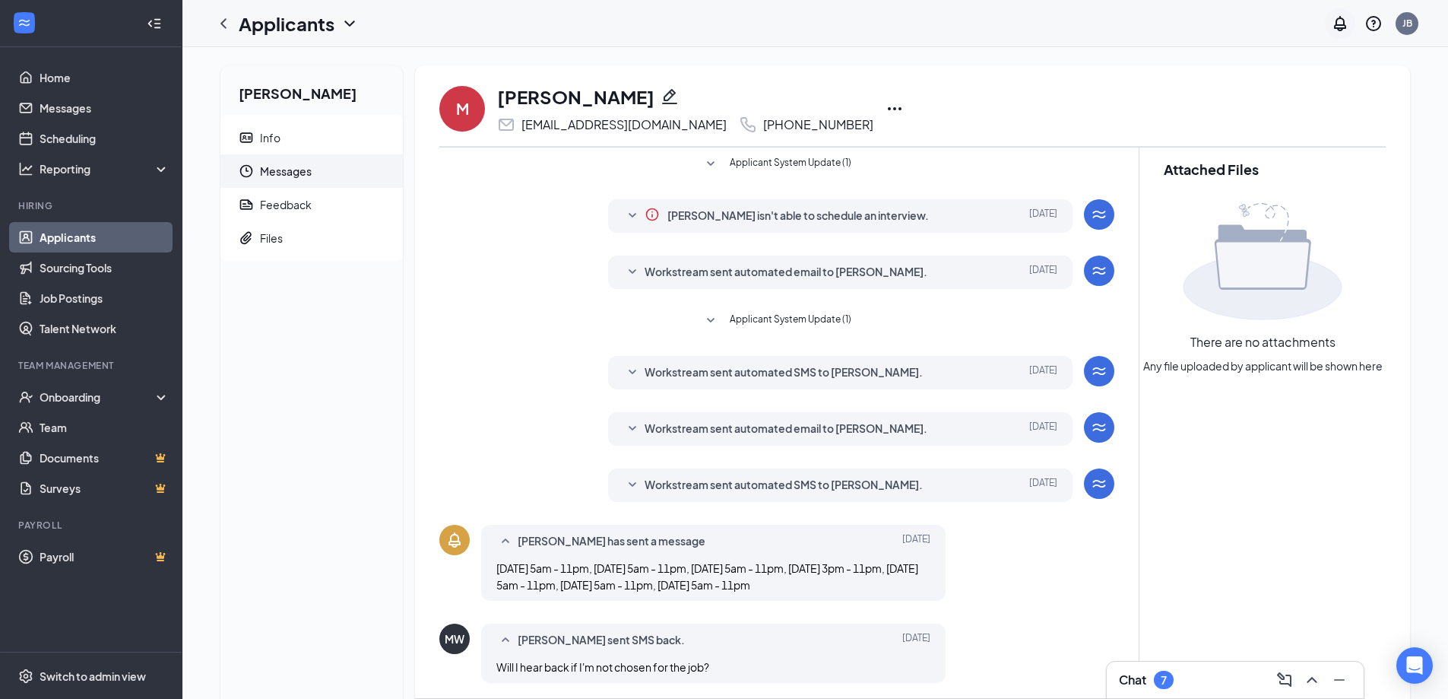
click at [1341, 23] on icon "Notifications" at bounding box center [1340, 23] width 18 height 18
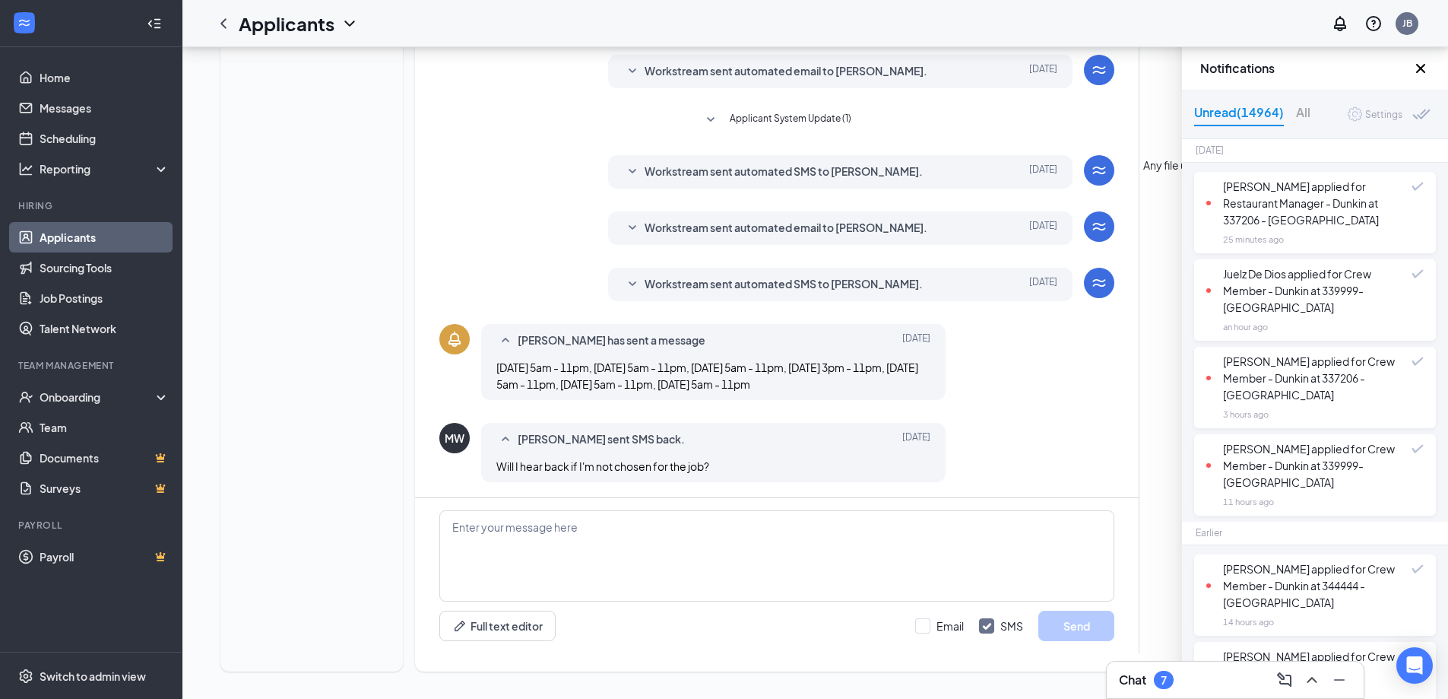
scroll to position [204, 0]
click at [1163, 685] on div "7" at bounding box center [1164, 679] width 6 height 13
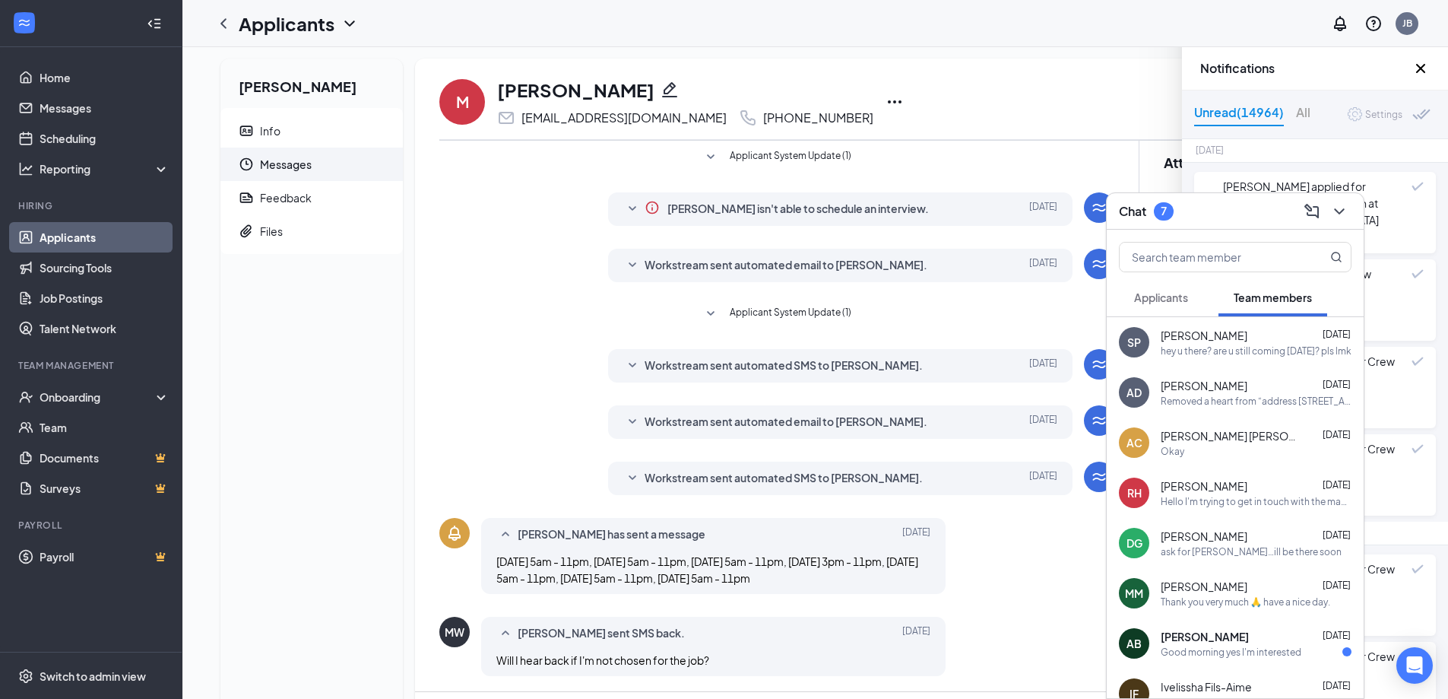
scroll to position [0, 0]
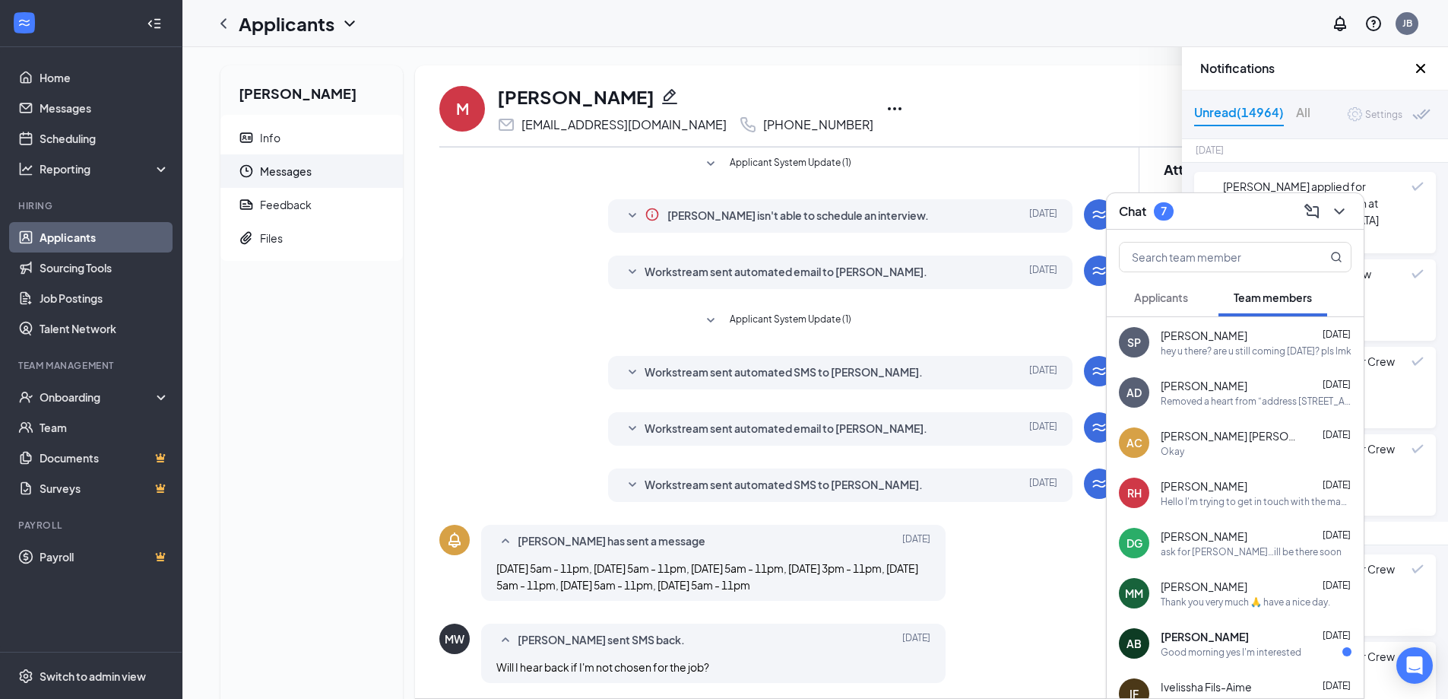
click at [1160, 304] on div "Applicants" at bounding box center [1161, 297] width 54 height 15
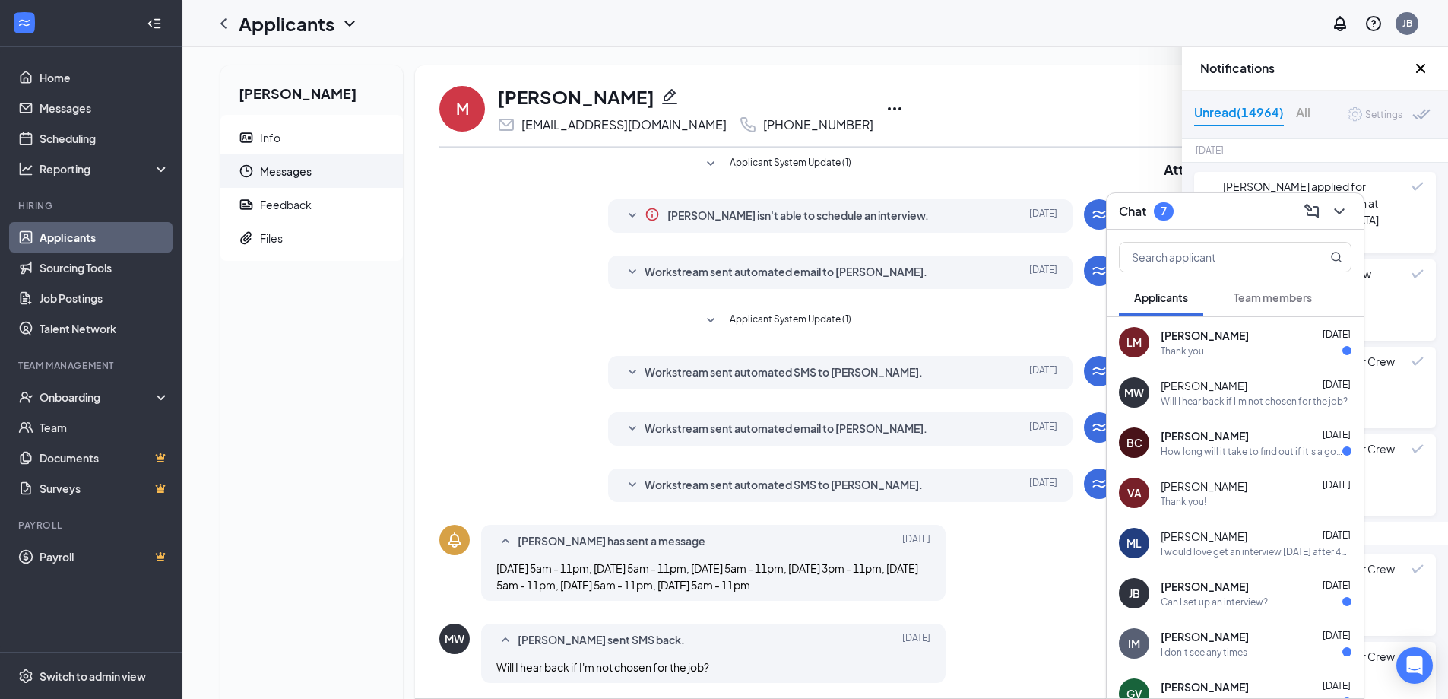
click at [1226, 501] on div "Thank you!" at bounding box center [1256, 501] width 191 height 13
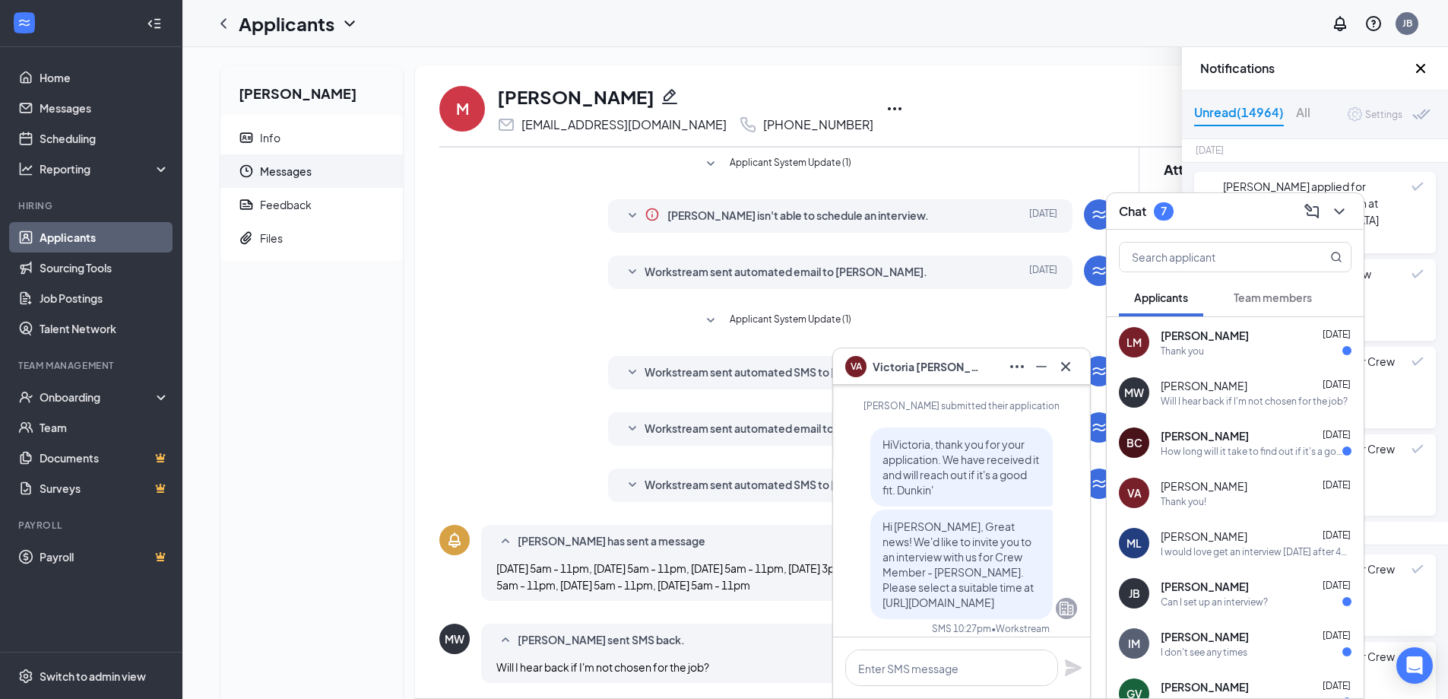
scroll to position [-71, 0]
click at [1010, 372] on icon "Ellipses" at bounding box center [1017, 366] width 18 height 18
click at [1035, 402] on link "View message history" at bounding box center [1119, 406] width 204 height 15
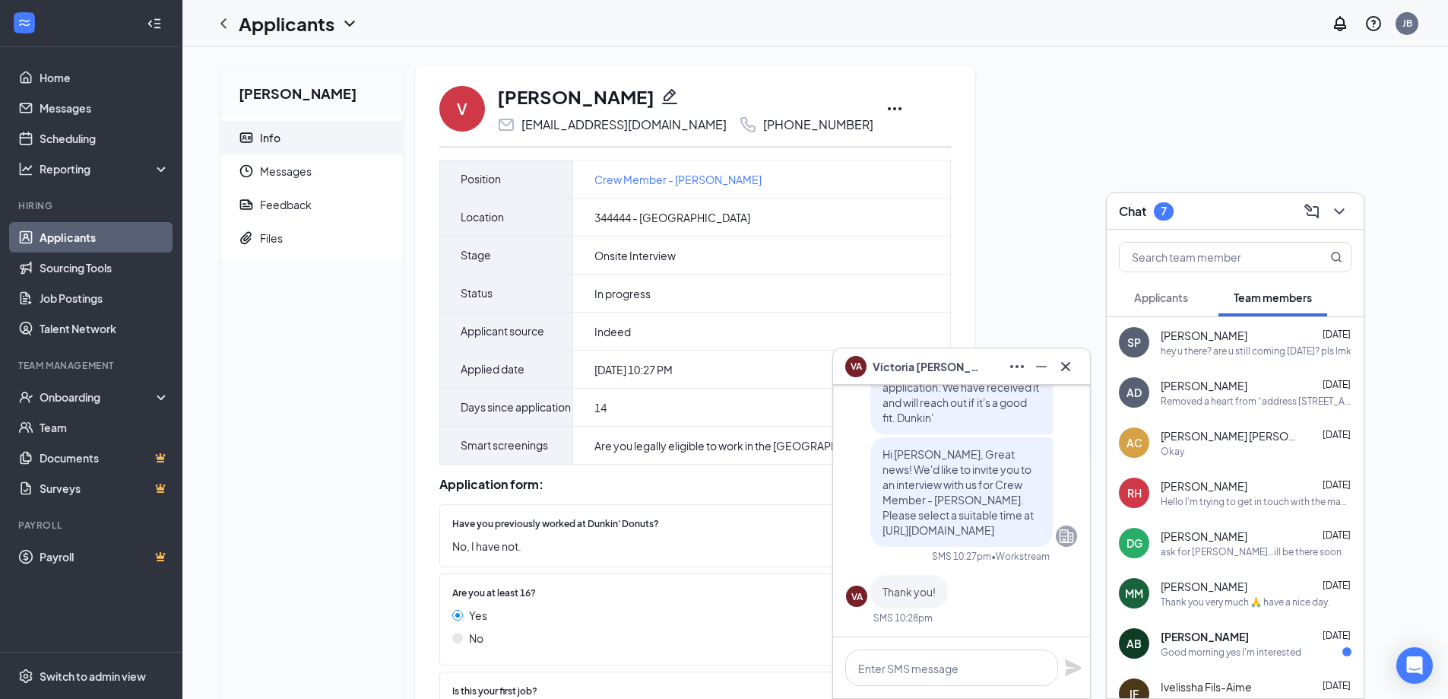
click at [1171, 294] on span "Applicants" at bounding box center [1161, 297] width 54 height 14
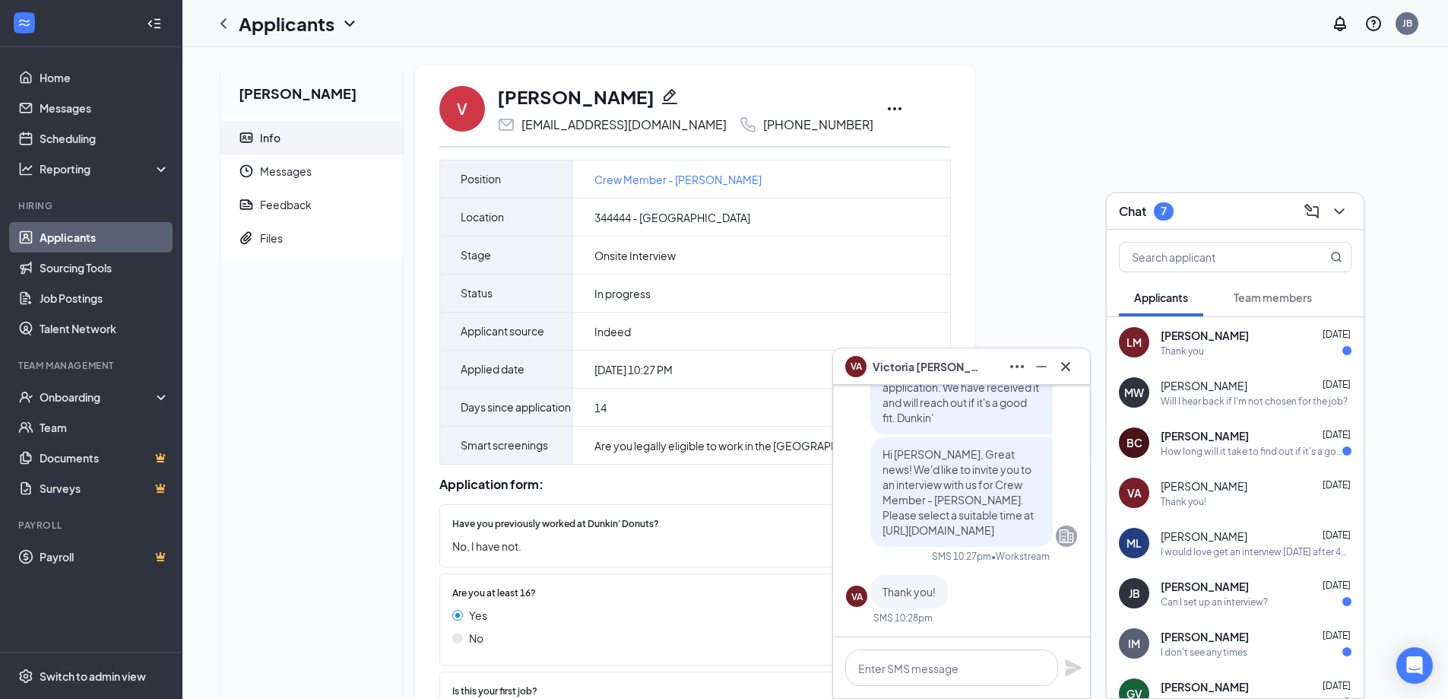
click at [1229, 549] on div "I would love get an interview [DATE] after 4pm please" at bounding box center [1256, 551] width 191 height 13
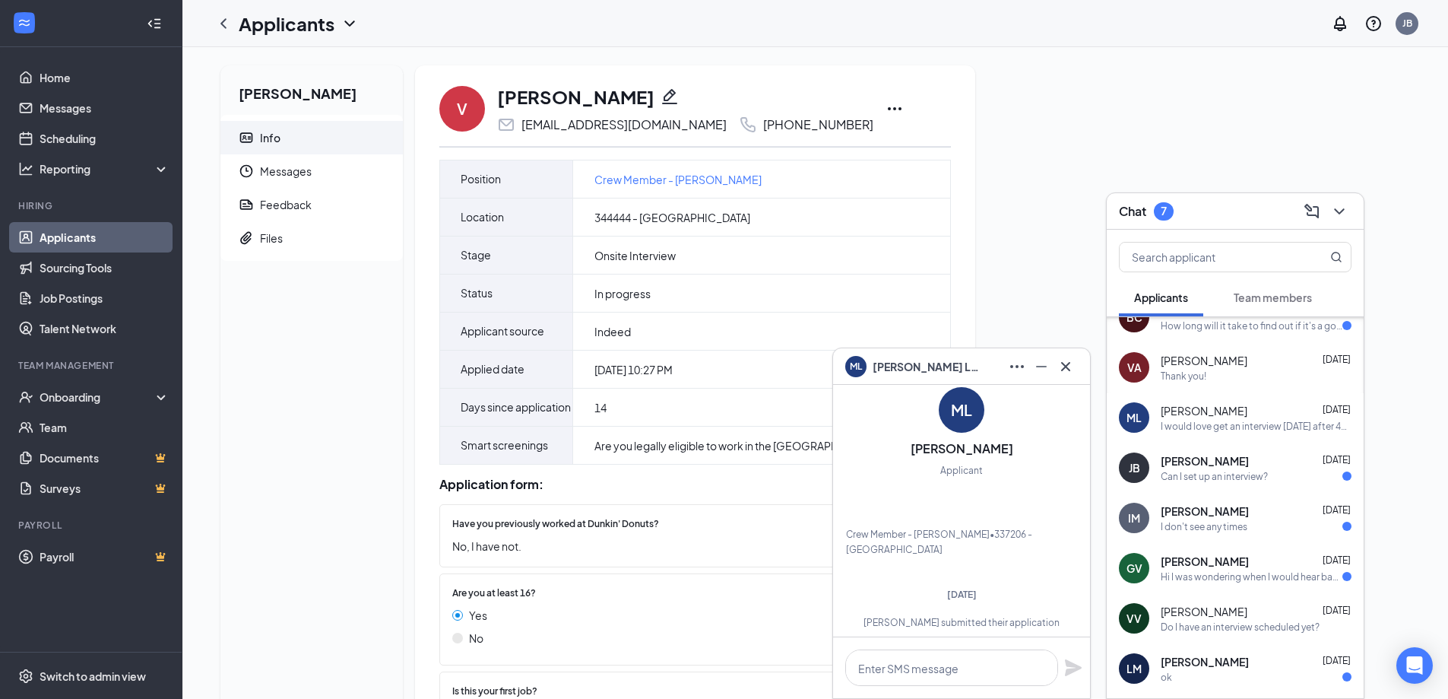
scroll to position [197, 0]
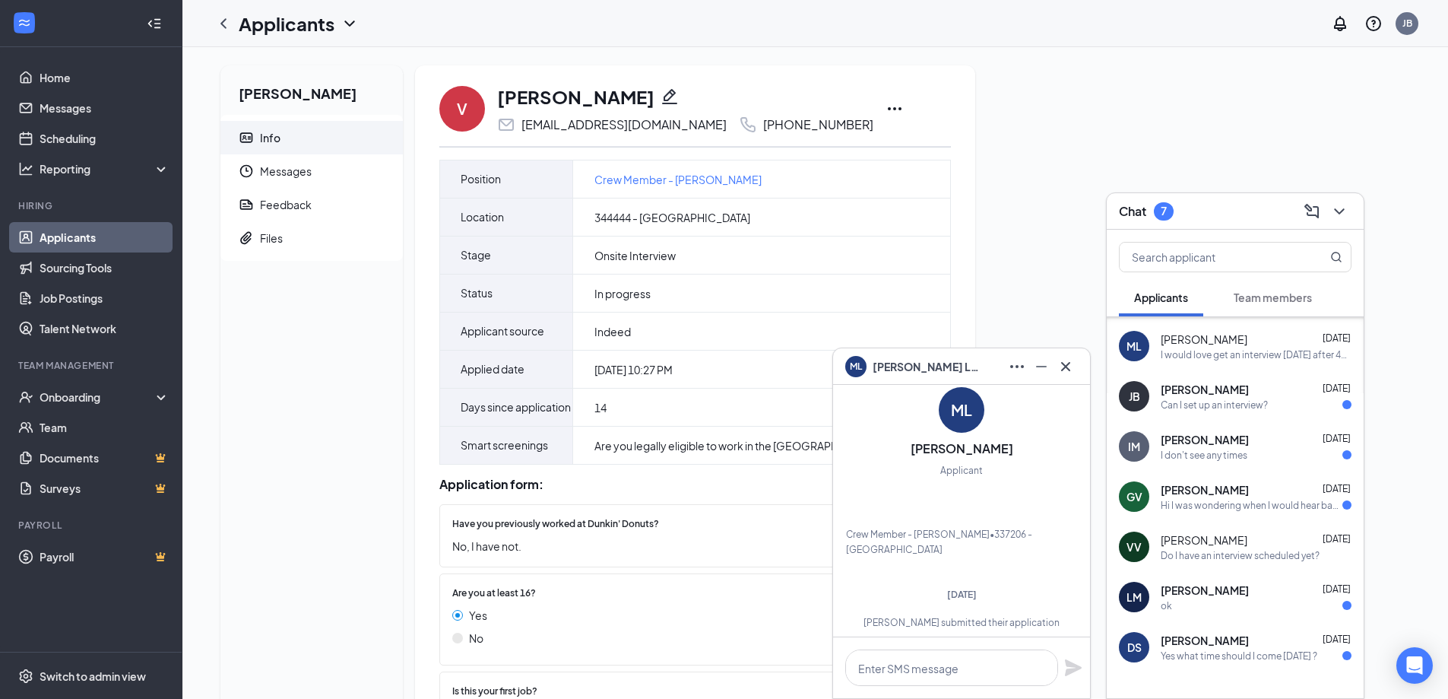
click at [1231, 550] on div "Do I have an interview scheduled yet?" at bounding box center [1240, 555] width 159 height 13
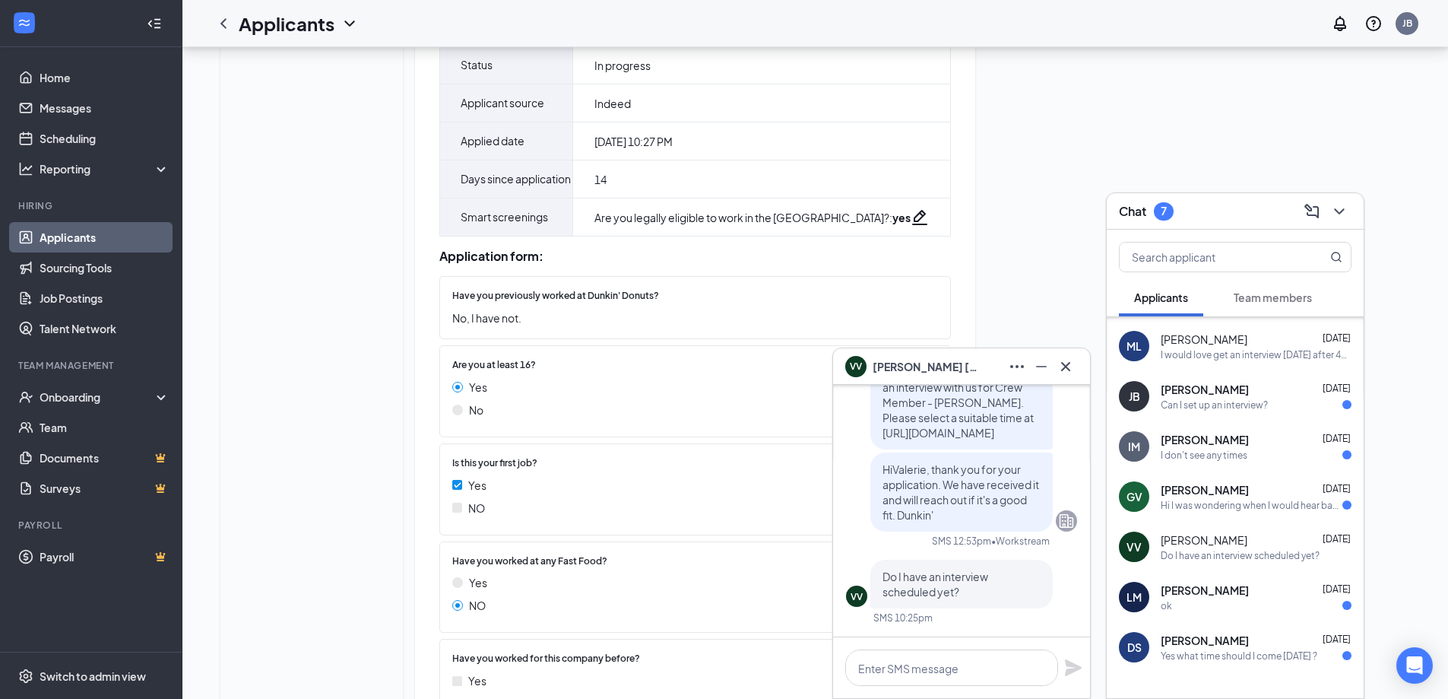
scroll to position [247, 0]
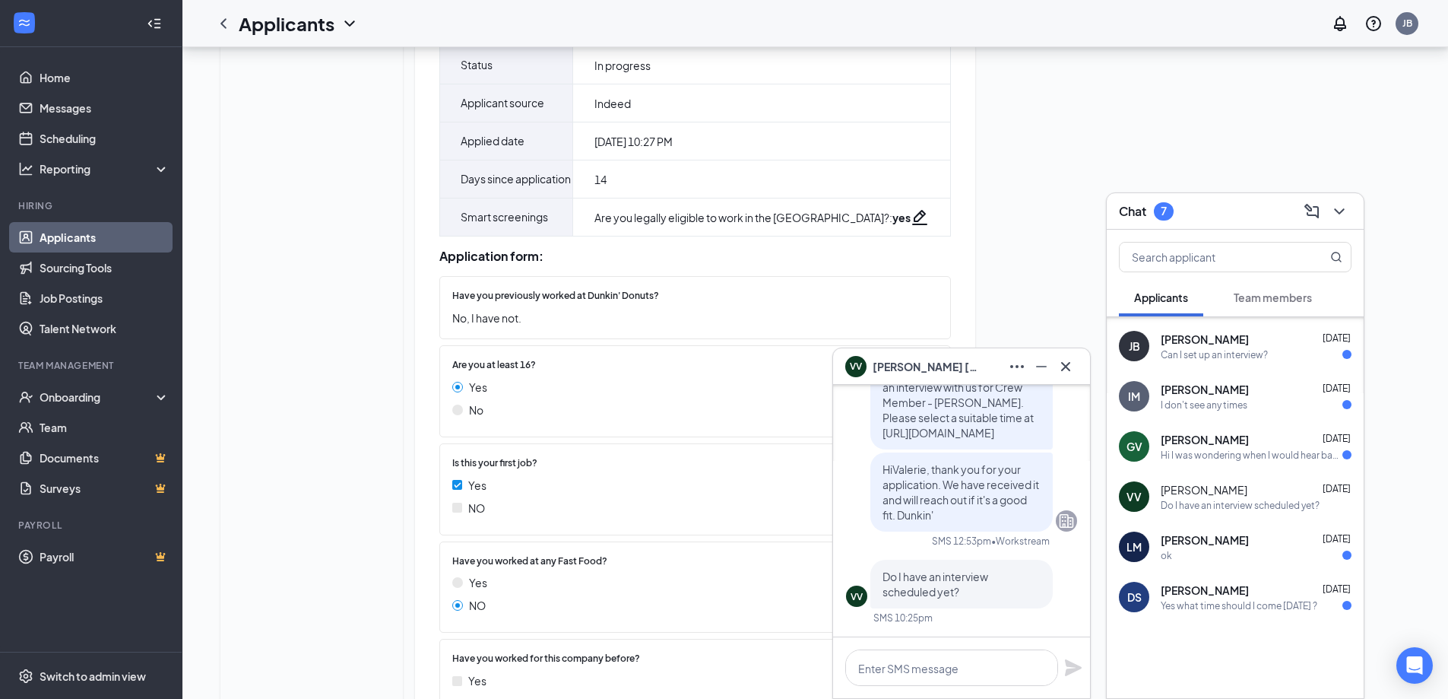
click at [1223, 599] on div "Yes what time should I come on Wednesday ?" at bounding box center [1239, 605] width 157 height 13
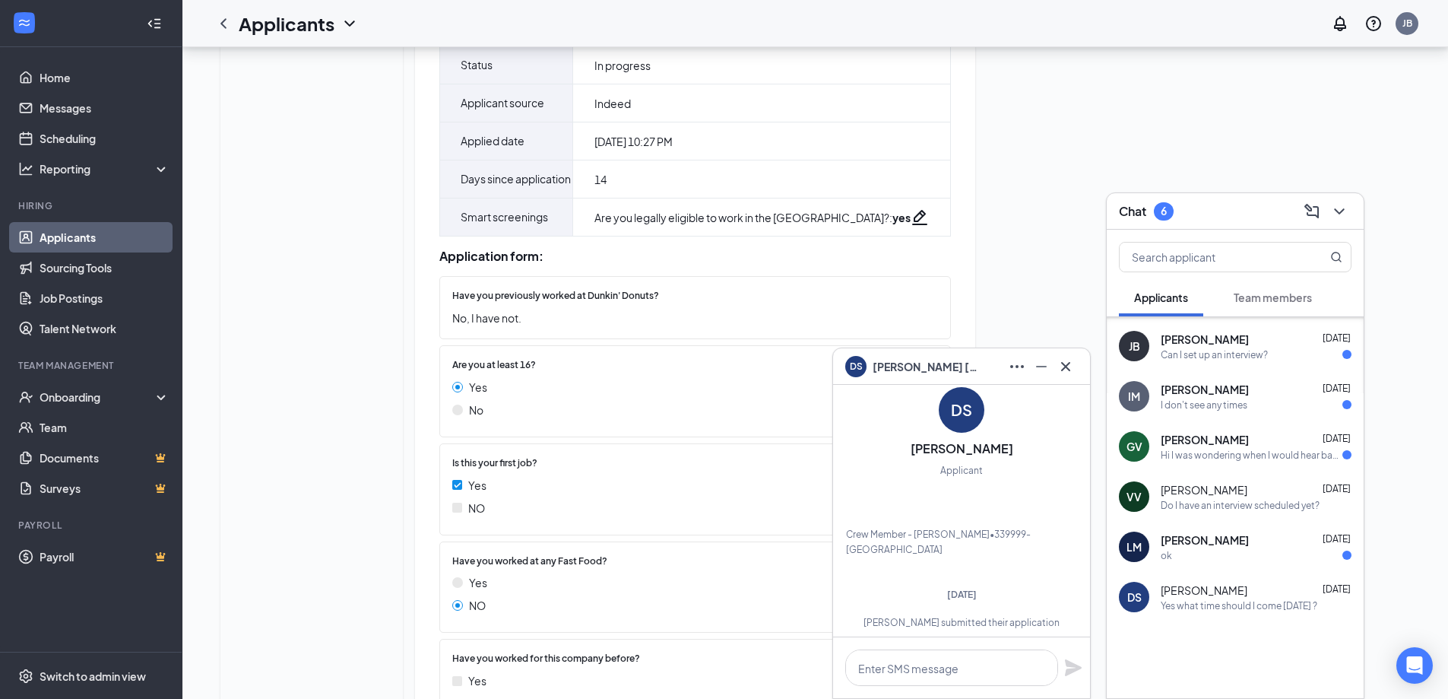
scroll to position [-315, 0]
click at [1017, 358] on icon "Ellipses" at bounding box center [1017, 366] width 18 height 18
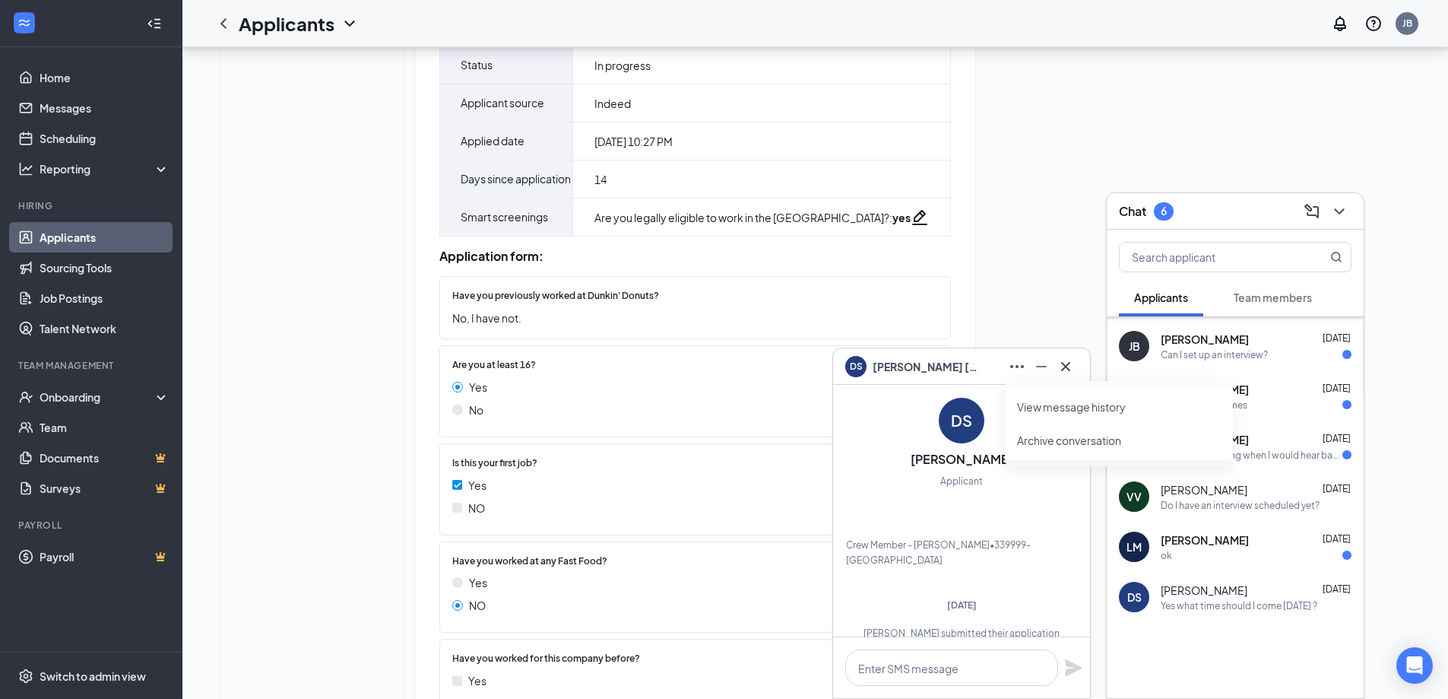
click at [991, 266] on div "Victoria Allen Info Messages Feedback Files V Victoria Allen victoria.allen1130…" at bounding box center [815, 302] width 1214 height 930
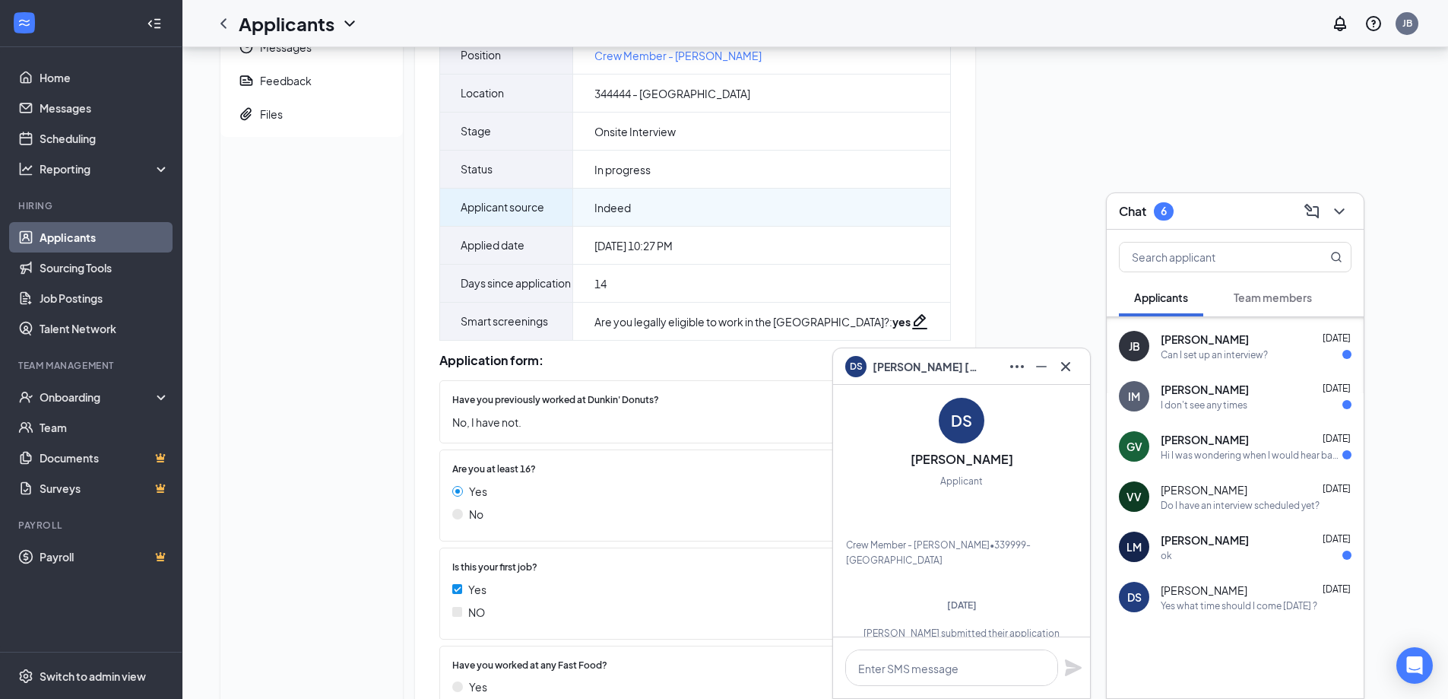
scroll to position [0, 0]
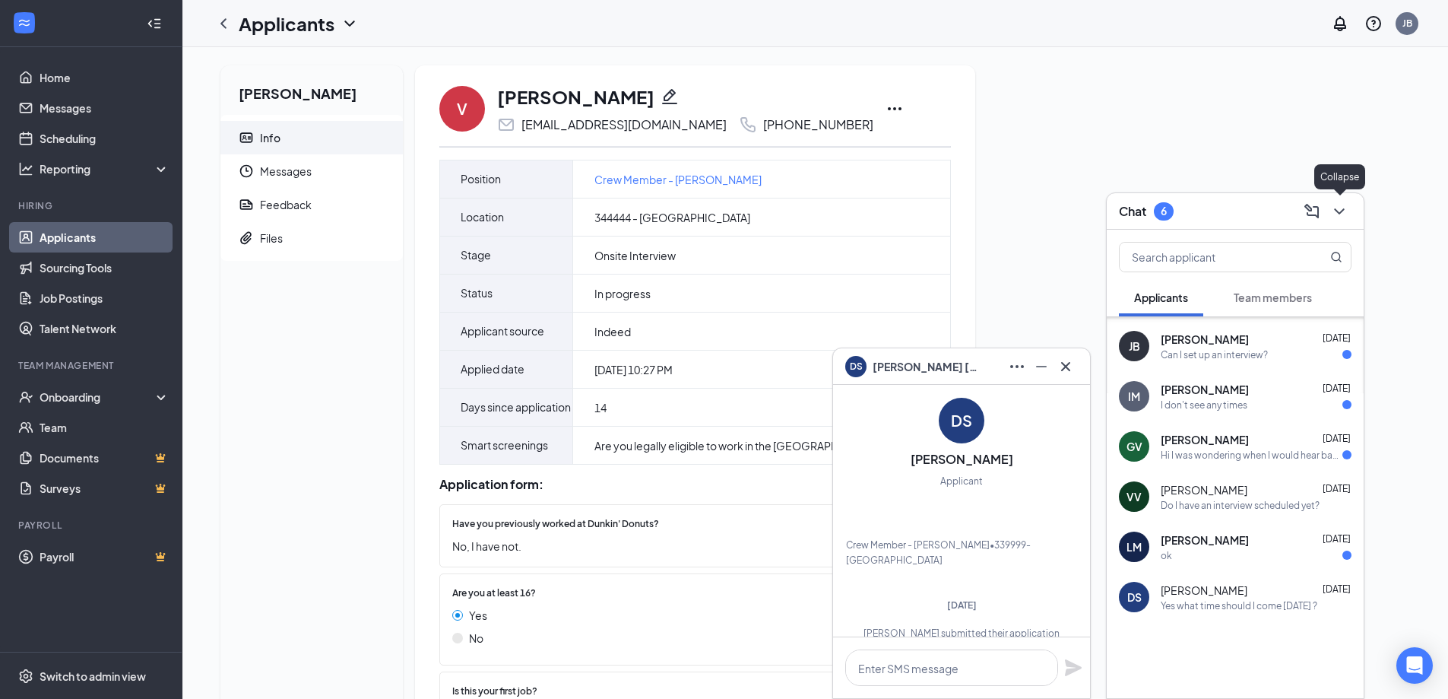
click at [1338, 207] on icon "ChevronDown" at bounding box center [1339, 211] width 18 height 18
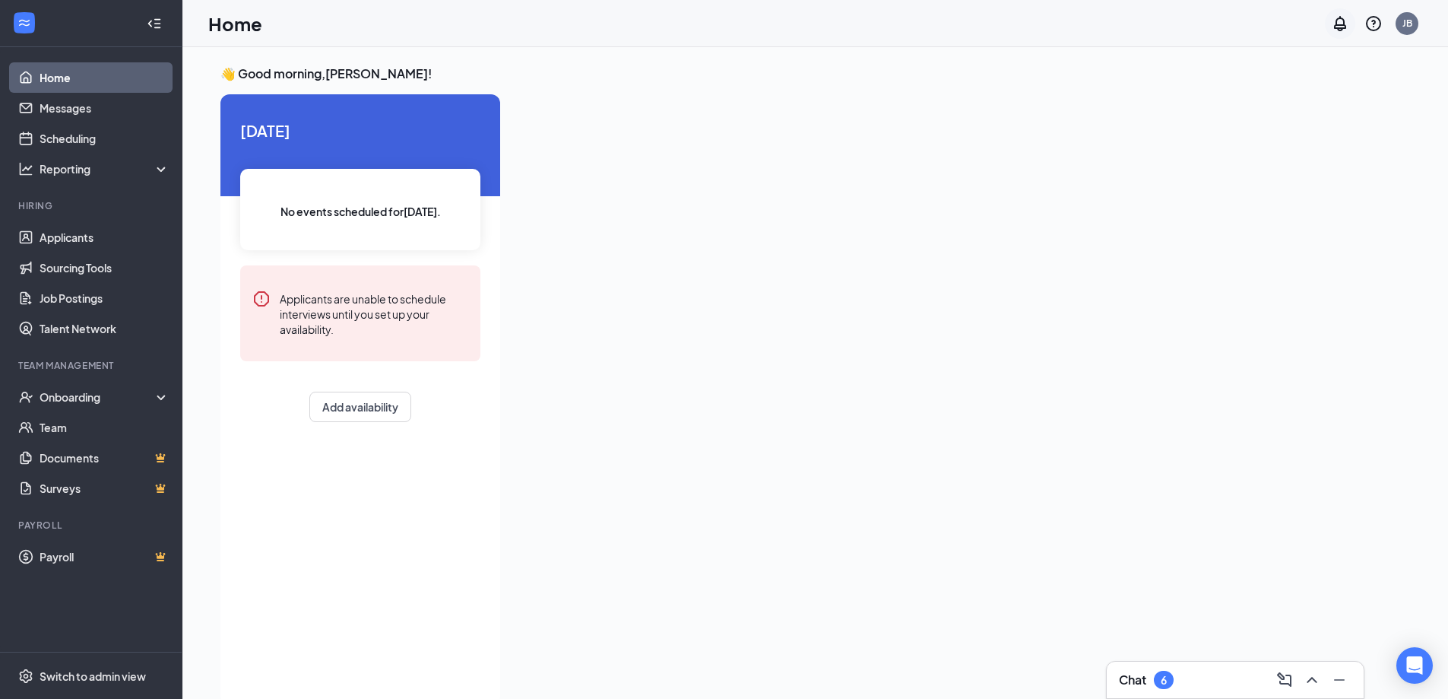
click at [1346, 19] on icon "Notifications" at bounding box center [1340, 23] width 18 height 18
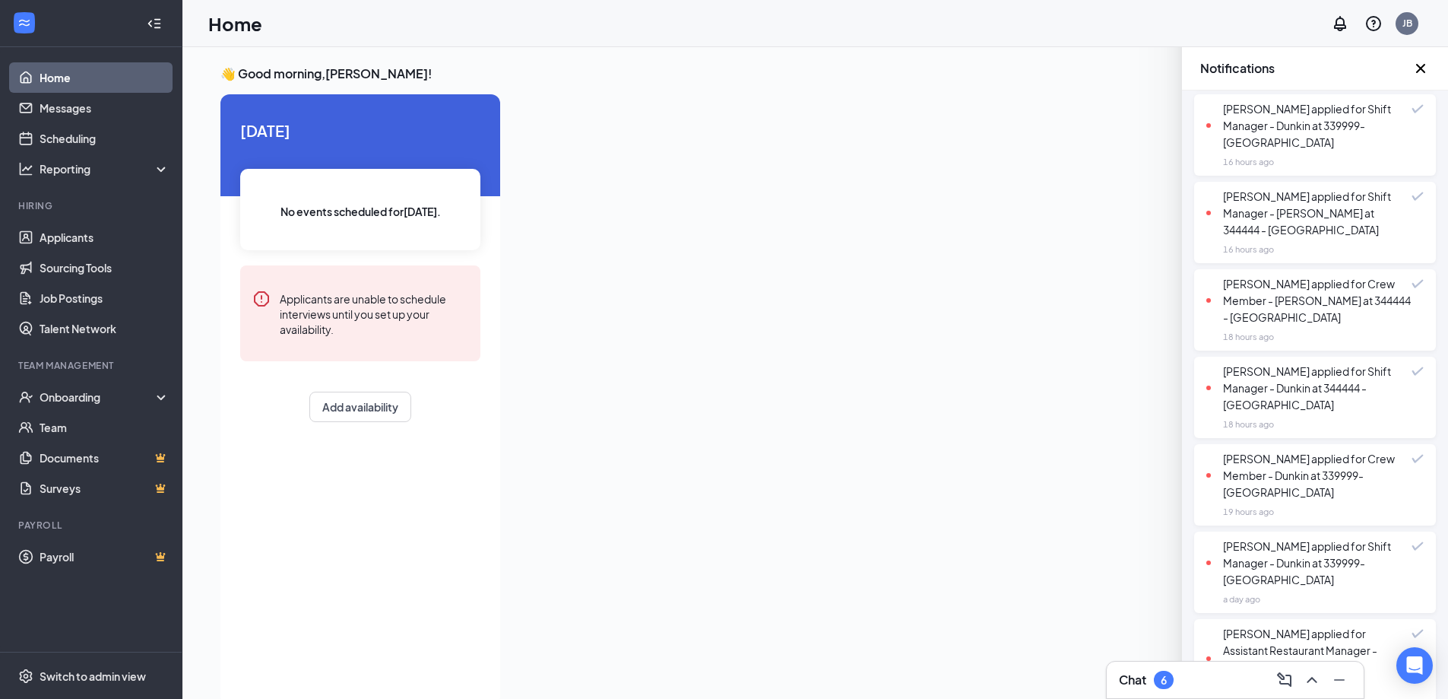
scroll to position [836, 0]
